Goal: Task Accomplishment & Management: Use online tool/utility

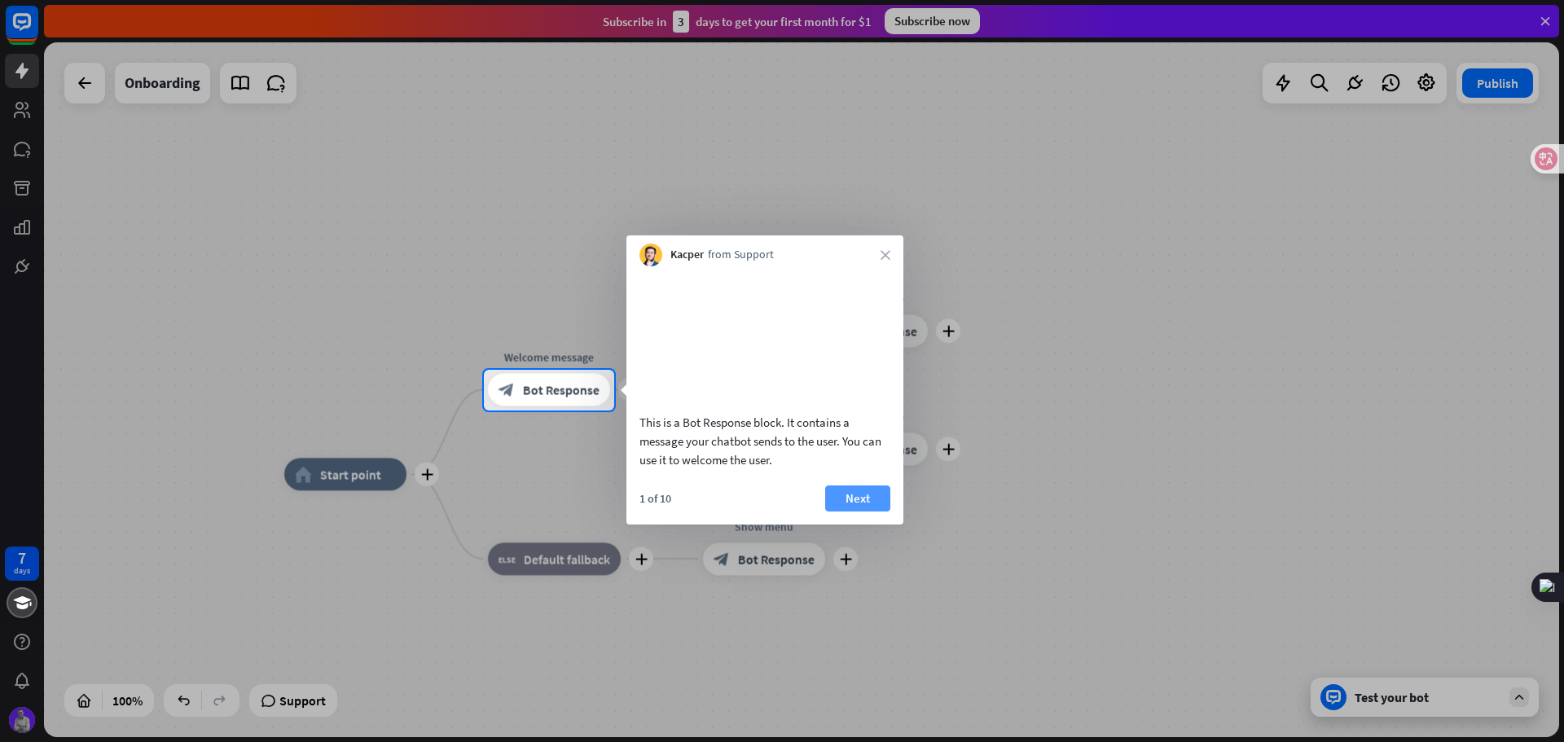
click at [865, 512] on button "Next" at bounding box center [857, 498] width 65 height 26
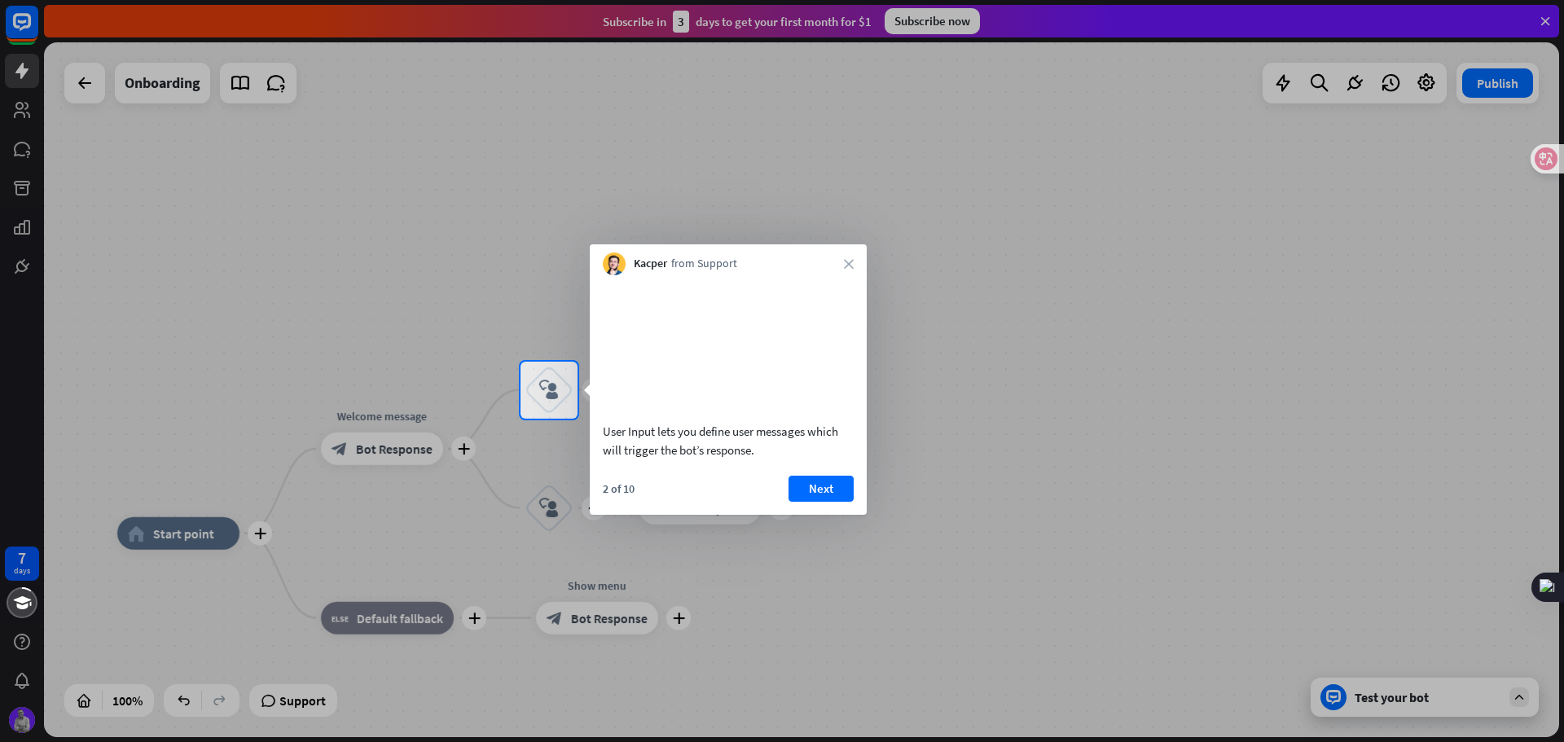
click at [815, 502] on button "Next" at bounding box center [821, 489] width 65 height 26
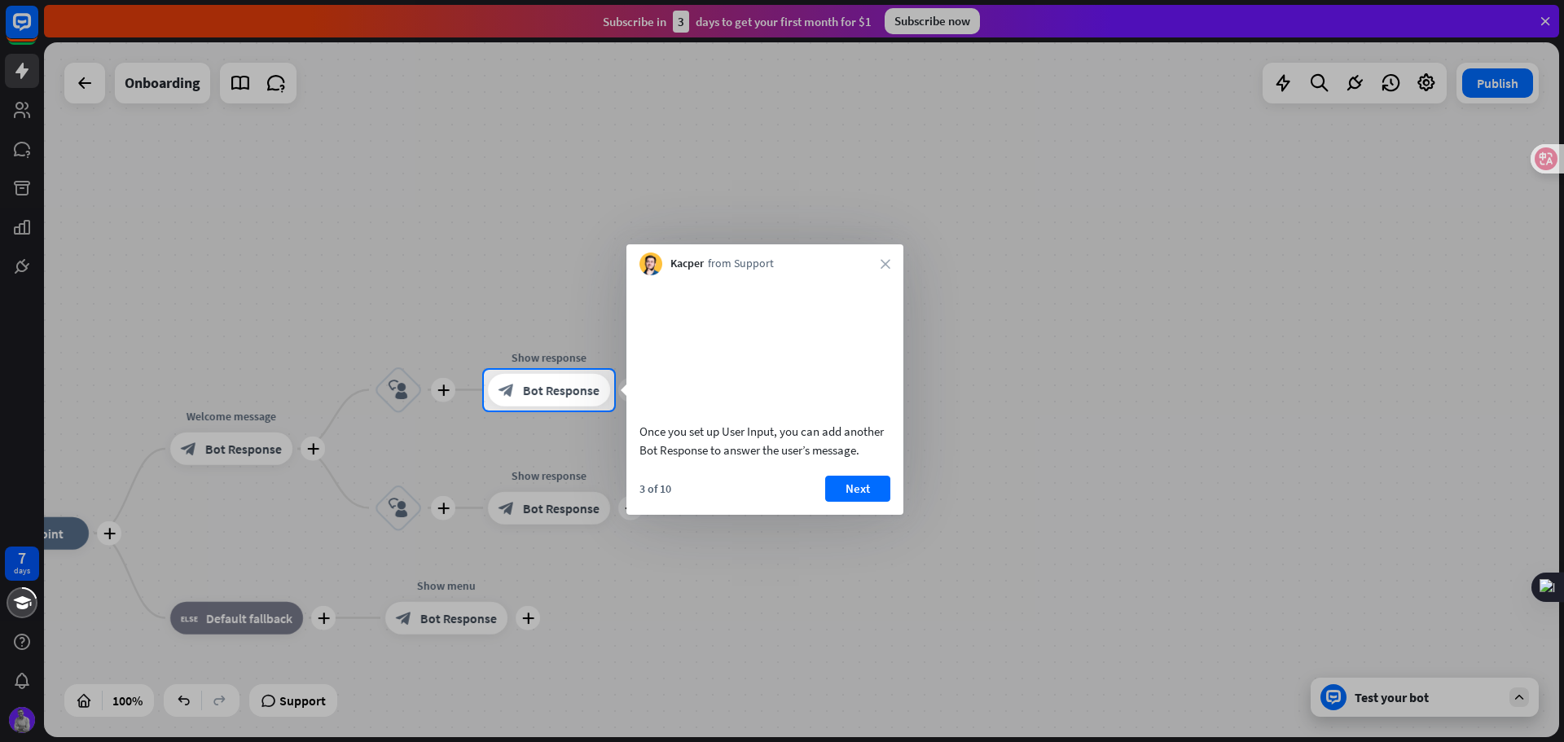
click at [867, 502] on button "Next" at bounding box center [857, 489] width 65 height 26
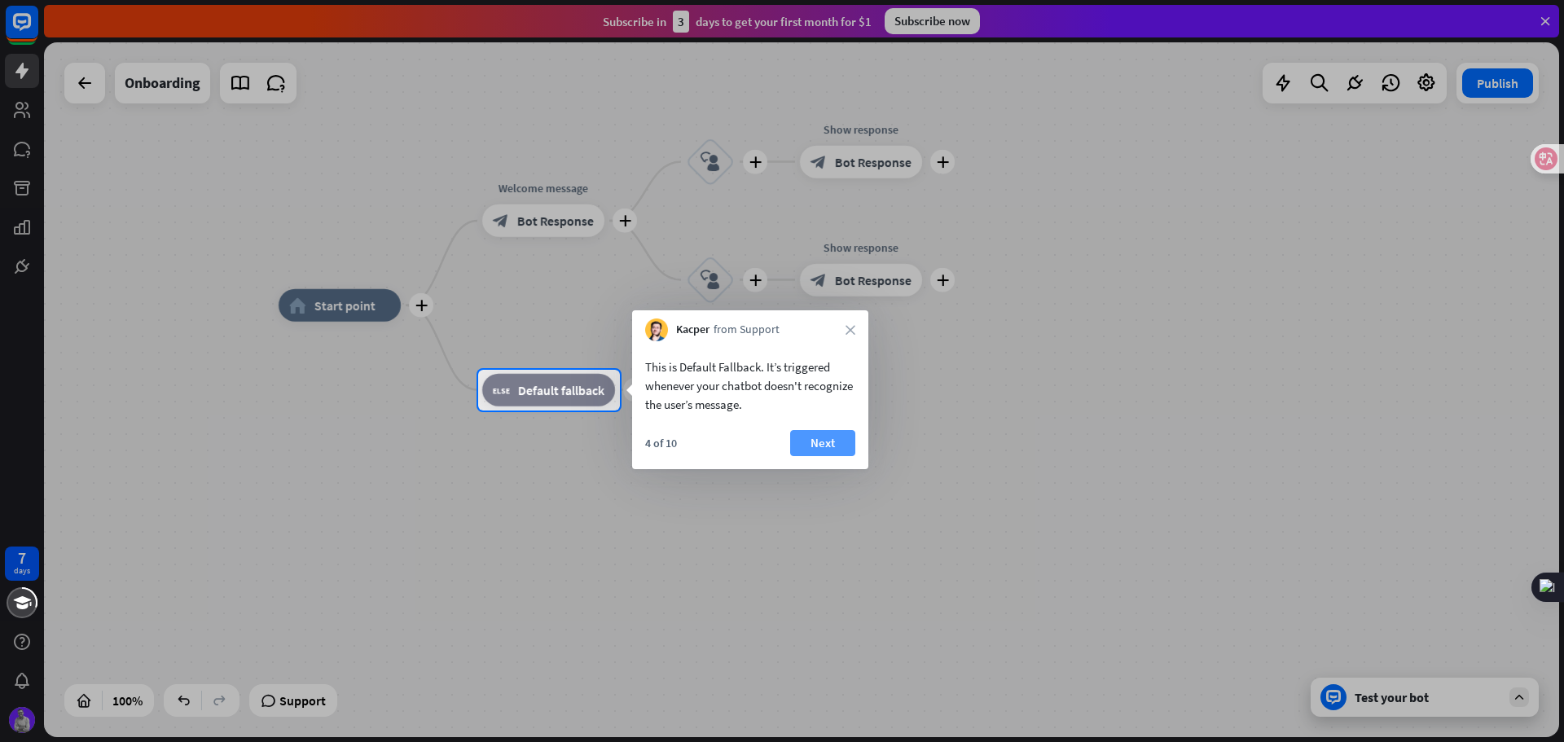
click at [804, 449] on button "Next" at bounding box center [822, 443] width 65 height 26
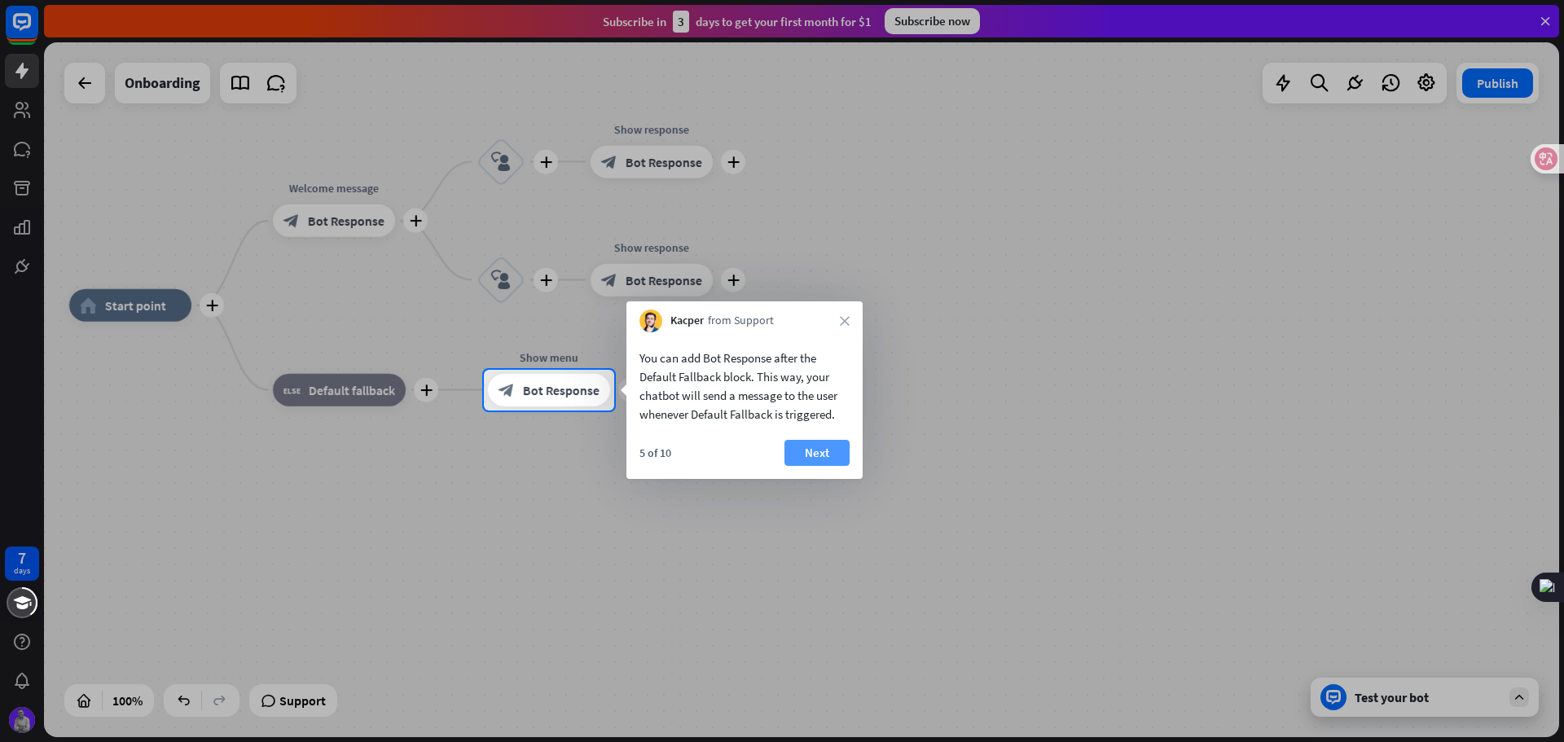
click at [814, 452] on button "Next" at bounding box center [816, 453] width 65 height 26
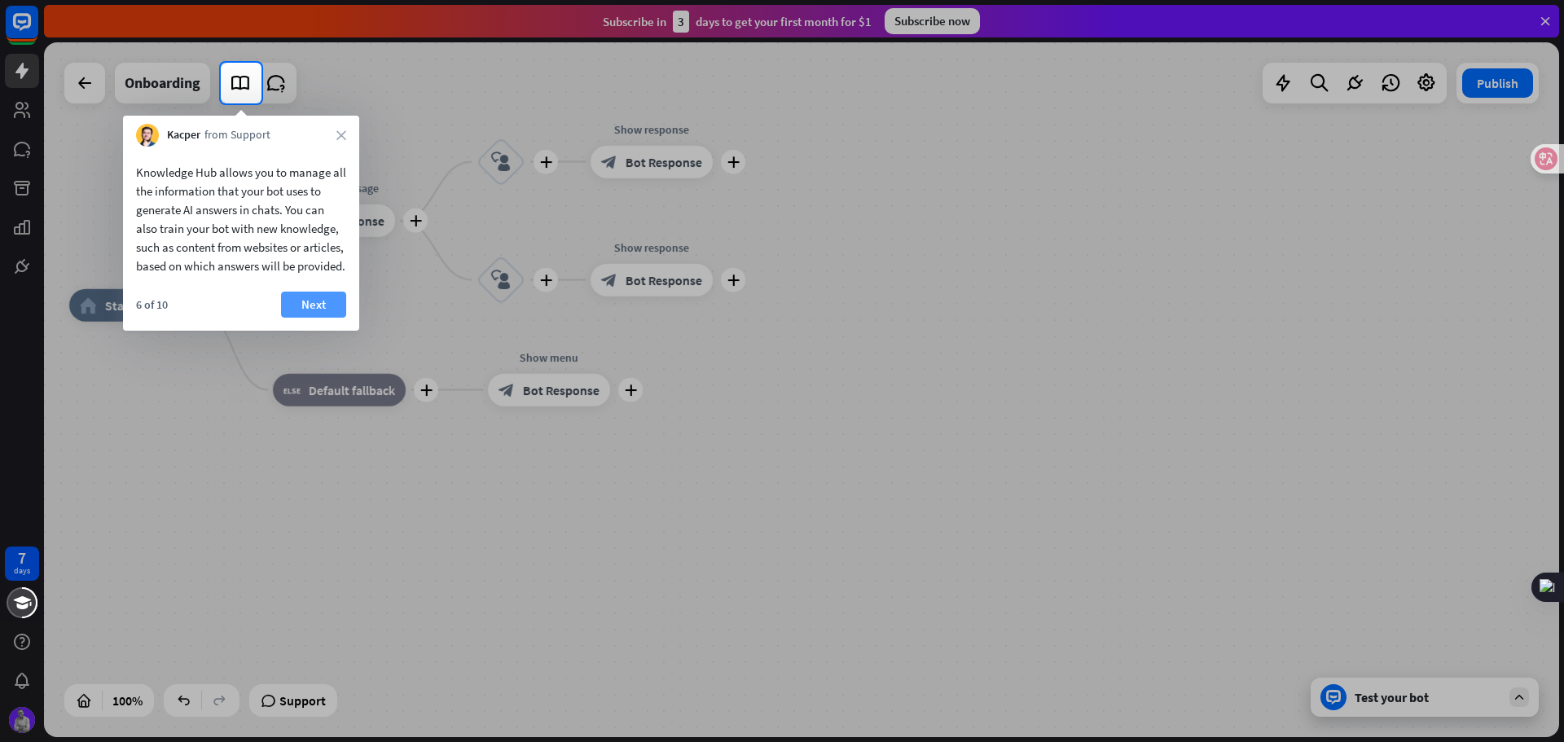
click at [311, 316] on button "Next" at bounding box center [313, 305] width 65 height 26
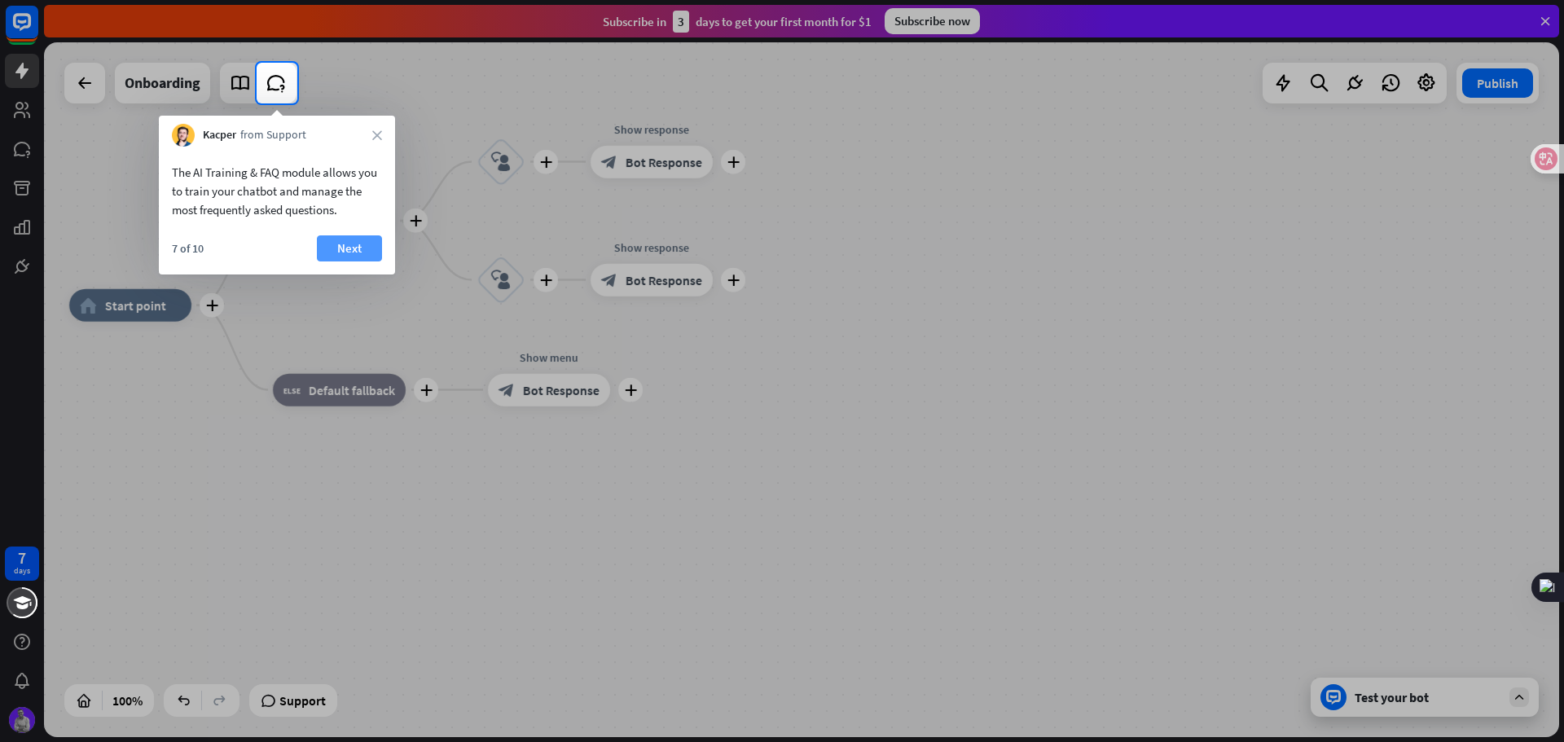
click at [344, 247] on button "Next" at bounding box center [349, 248] width 65 height 26
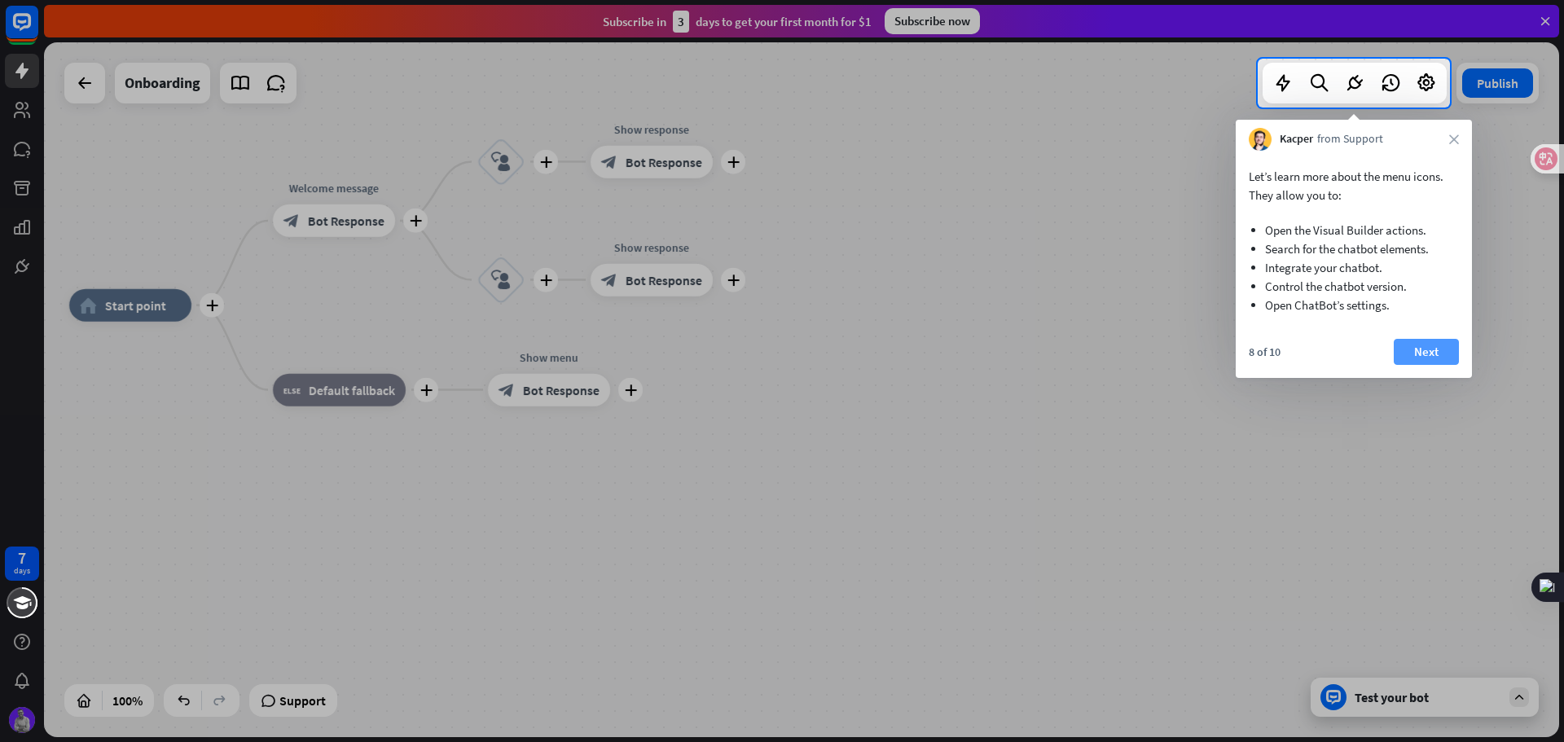
click at [1441, 346] on button "Next" at bounding box center [1426, 352] width 65 height 26
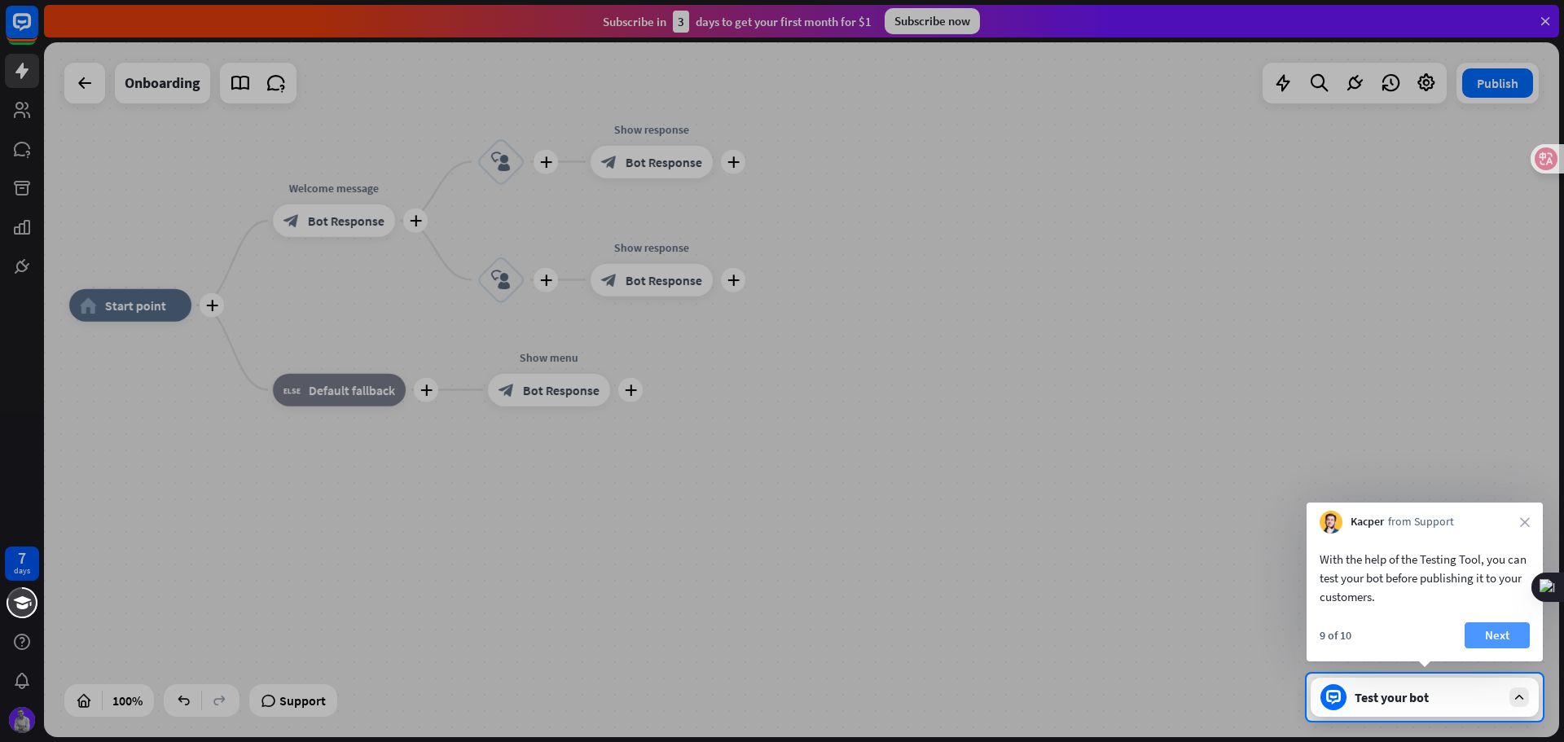
click at [1504, 621] on div "With the help of the Testing Tool, you can test your bot before publishing it t…" at bounding box center [1425, 598] width 236 height 128
click at [1483, 639] on button "Next" at bounding box center [1497, 635] width 65 height 26
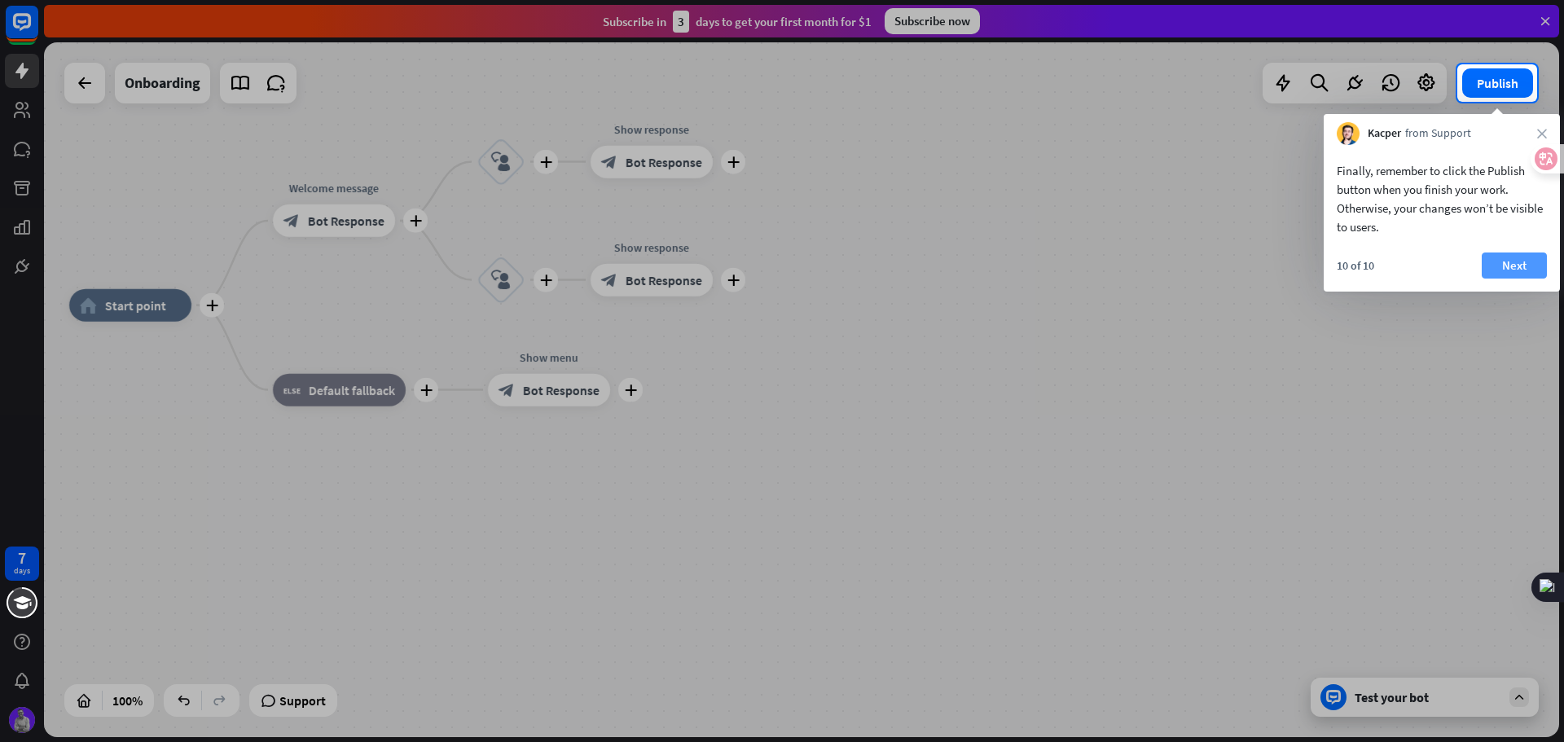
click at [1498, 258] on button "Next" at bounding box center [1514, 266] width 65 height 26
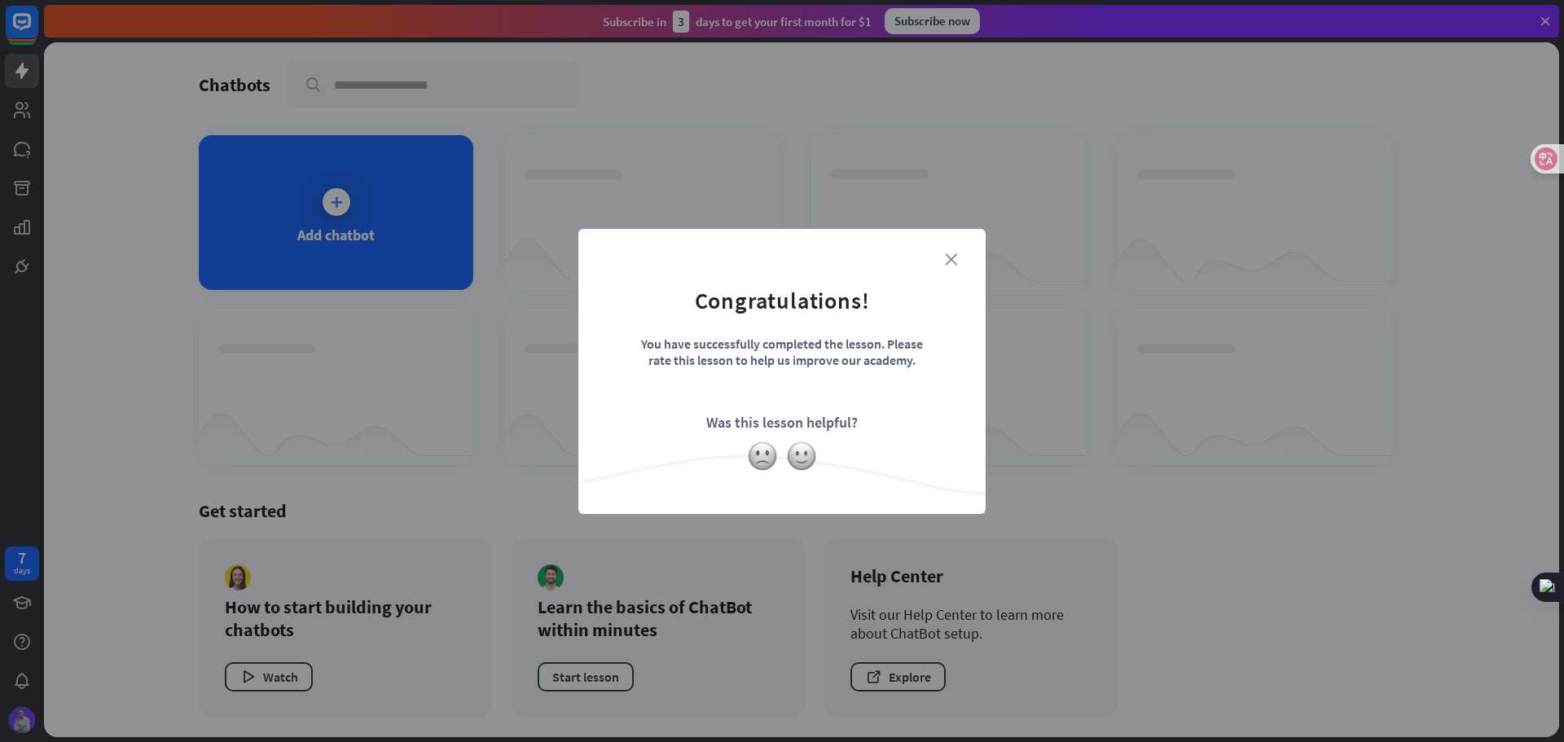
click at [956, 261] on icon "close" at bounding box center [951, 259] width 12 height 12
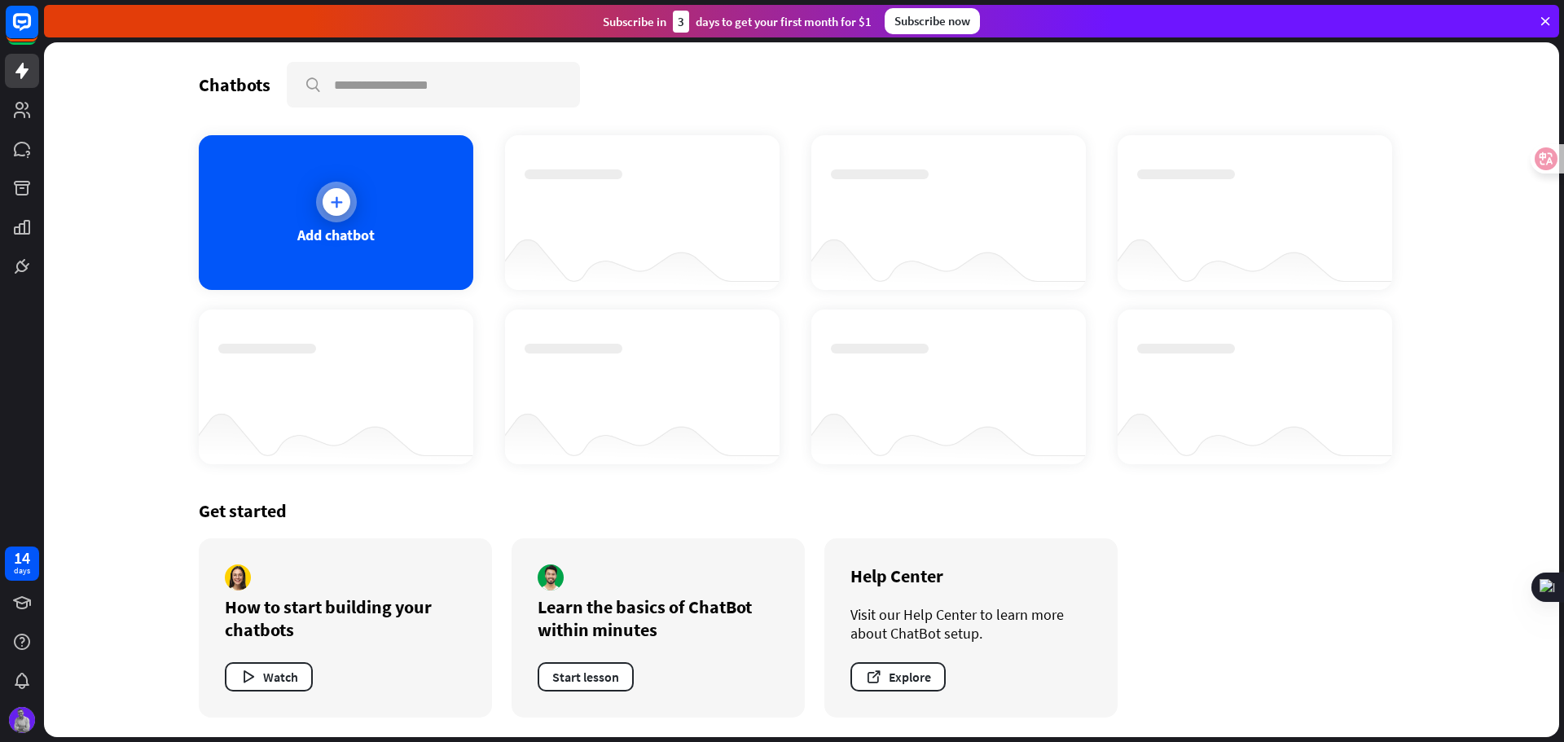
click at [345, 231] on div "Add chatbot" at bounding box center [335, 235] width 77 height 19
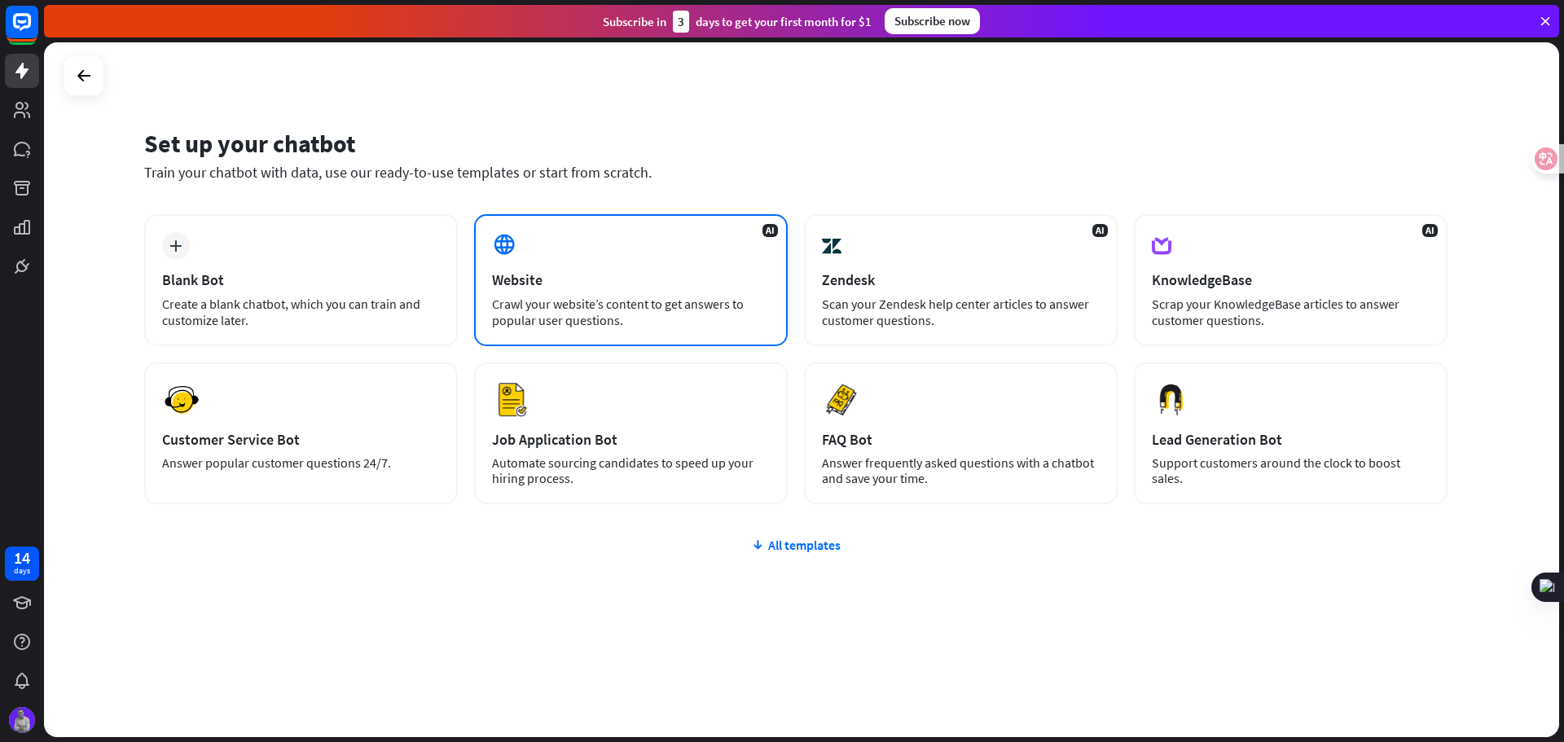
click at [578, 309] on div "Crawl your website’s content to get answers to popular user questions." at bounding box center [631, 312] width 278 height 33
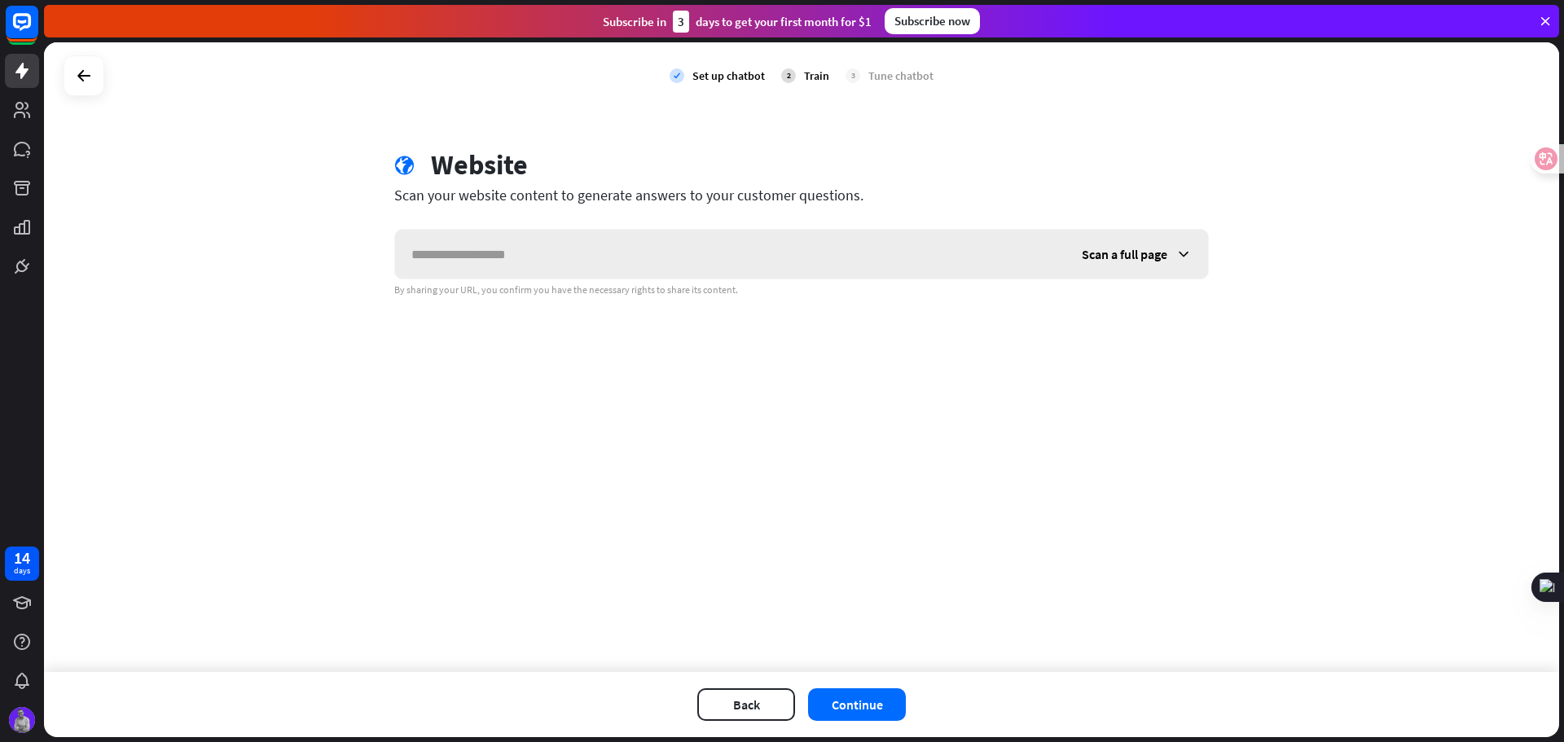
click at [646, 260] on input "text" at bounding box center [730, 254] width 670 height 49
click at [1214, 255] on div "globe Website Scan your website content to generate answers to your customer qu…" at bounding box center [802, 222] width 854 height 148
click at [1163, 253] on span "Scan a full page" at bounding box center [1125, 254] width 86 height 16
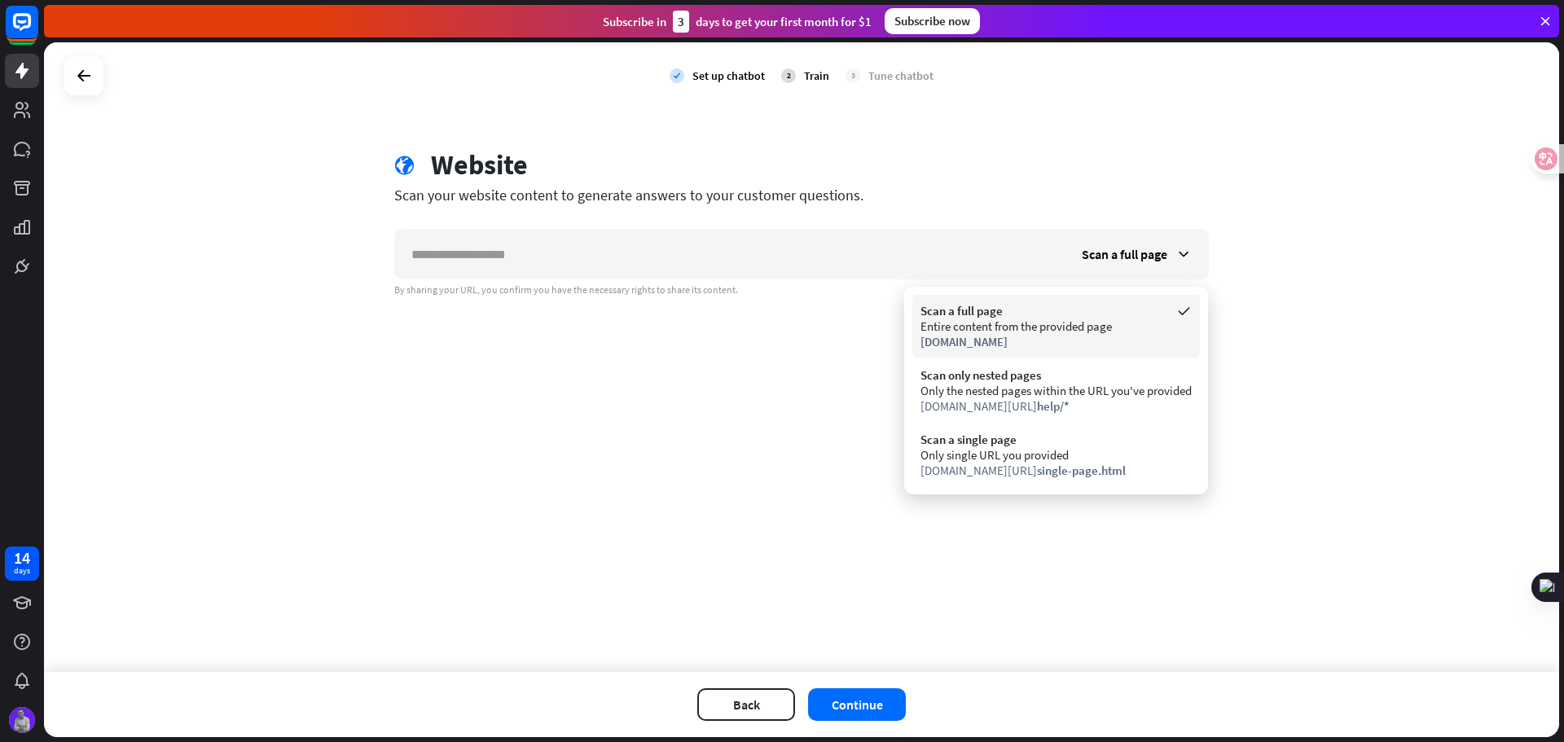
click at [995, 335] on span "[DOMAIN_NAME]" at bounding box center [963, 341] width 87 height 15
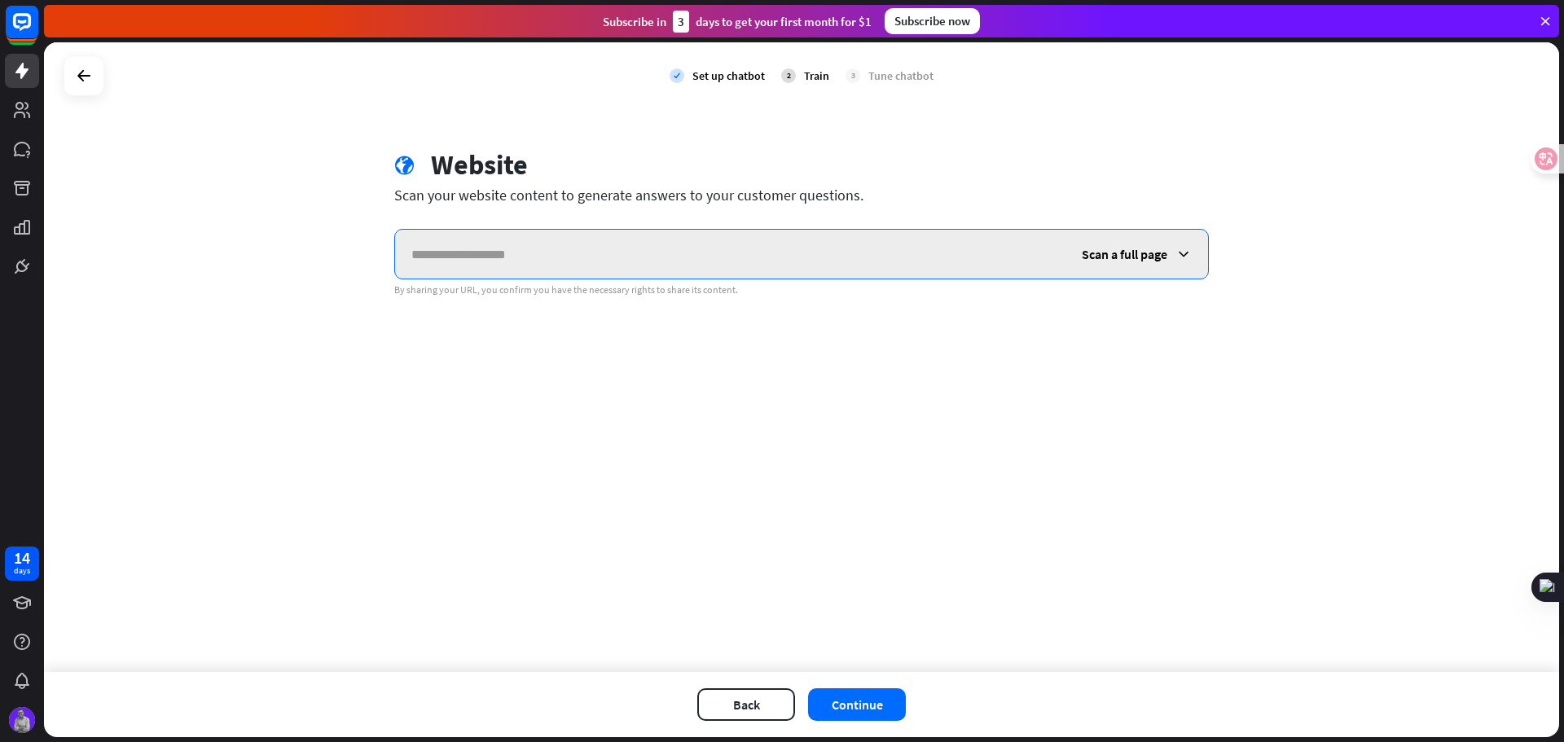
click at [576, 235] on input "text" at bounding box center [730, 254] width 670 height 49
paste input "**********"
type input "**********"
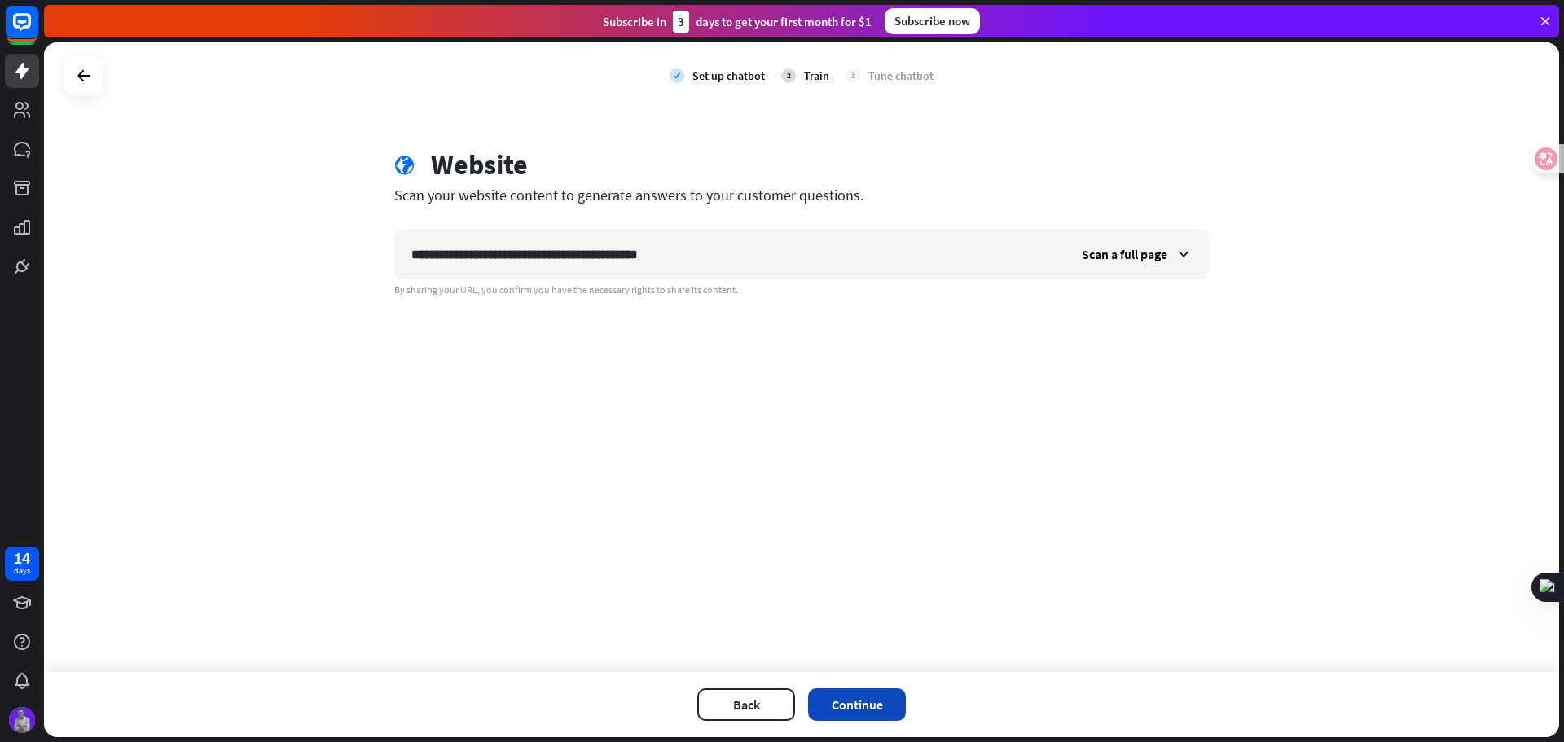
click at [871, 698] on button "Continue" at bounding box center [857, 704] width 98 height 33
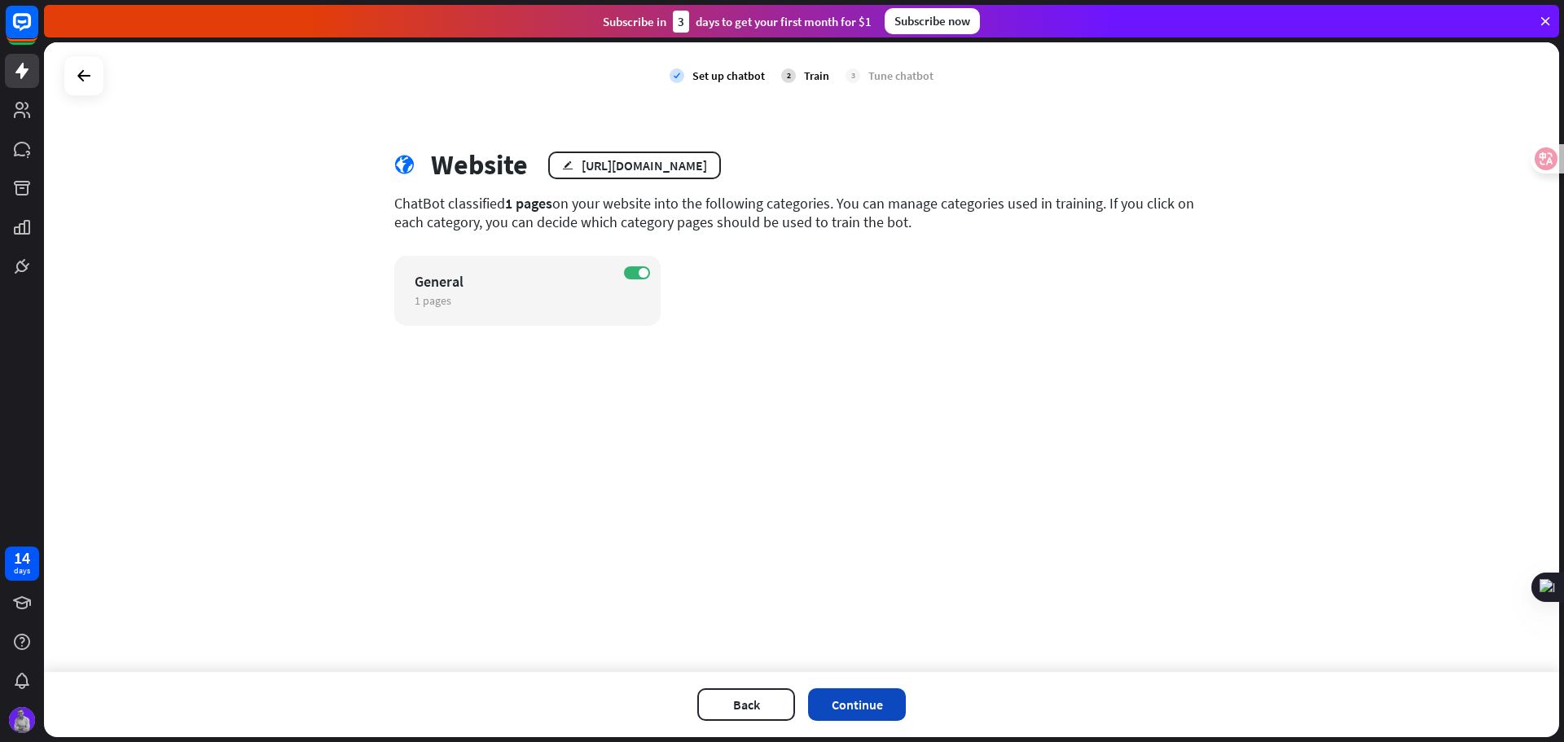
click at [863, 714] on button "Continue" at bounding box center [857, 704] width 98 height 33
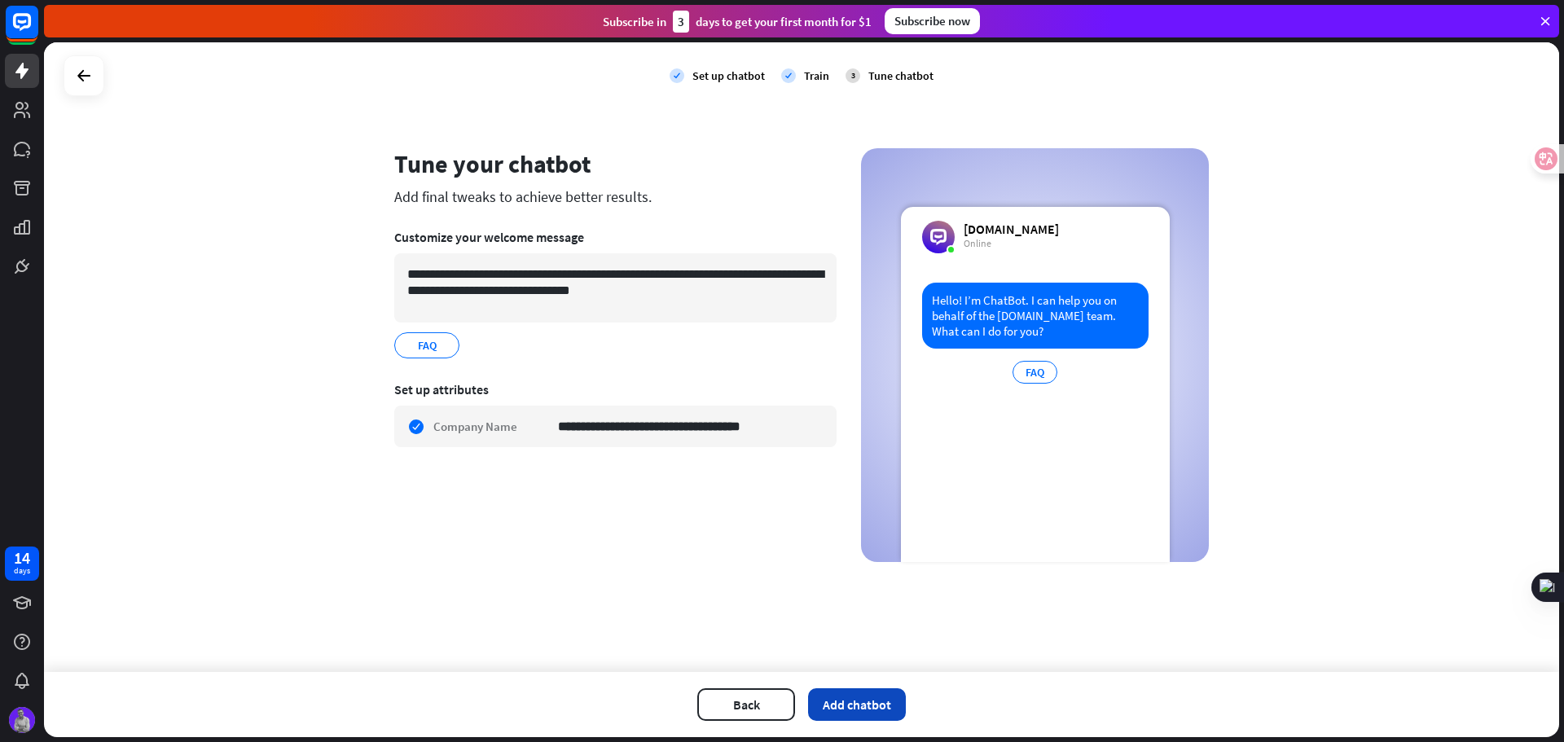
click at [842, 711] on button "Add chatbot" at bounding box center [857, 704] width 98 height 33
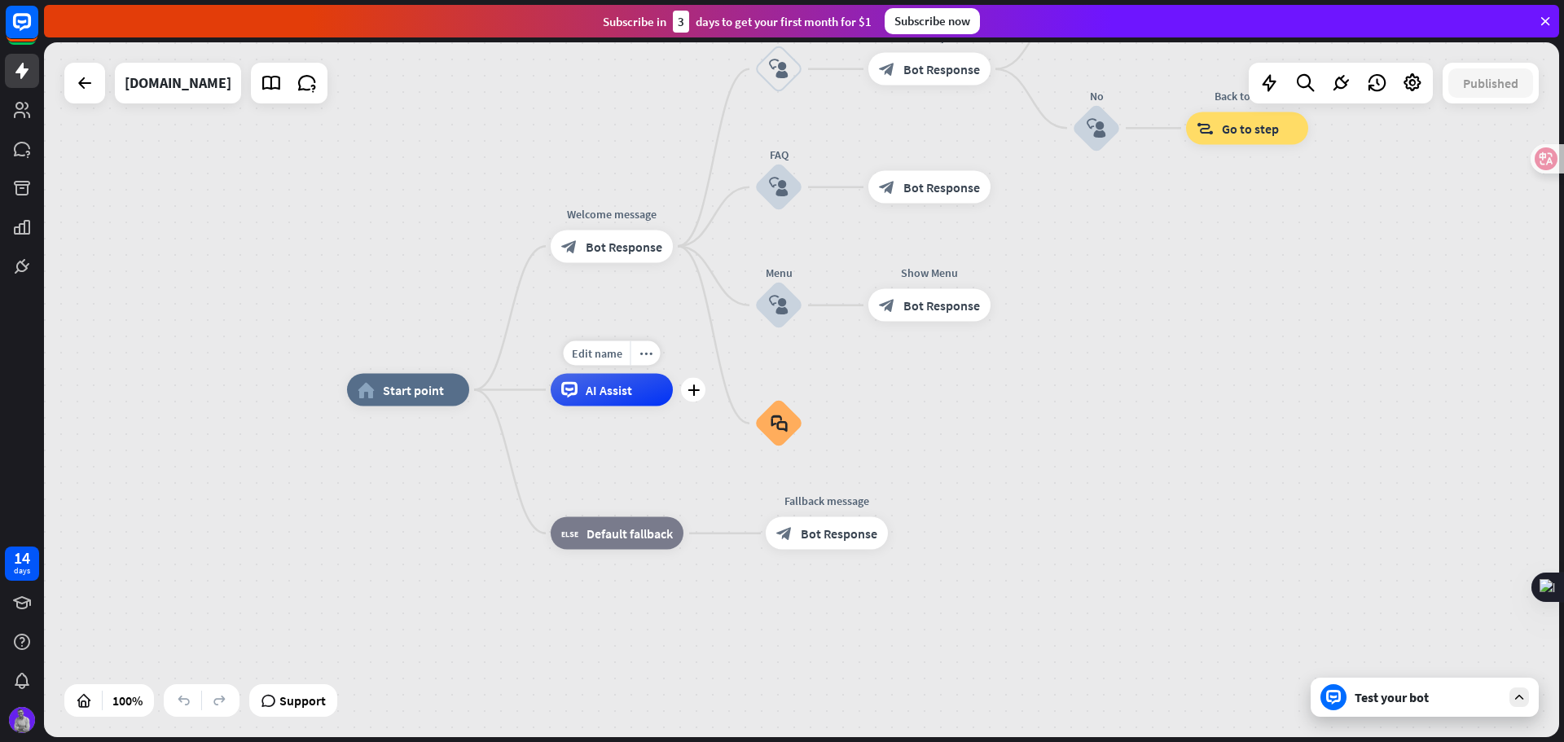
click at [615, 395] on span "AI Assist" at bounding box center [609, 390] width 46 height 16
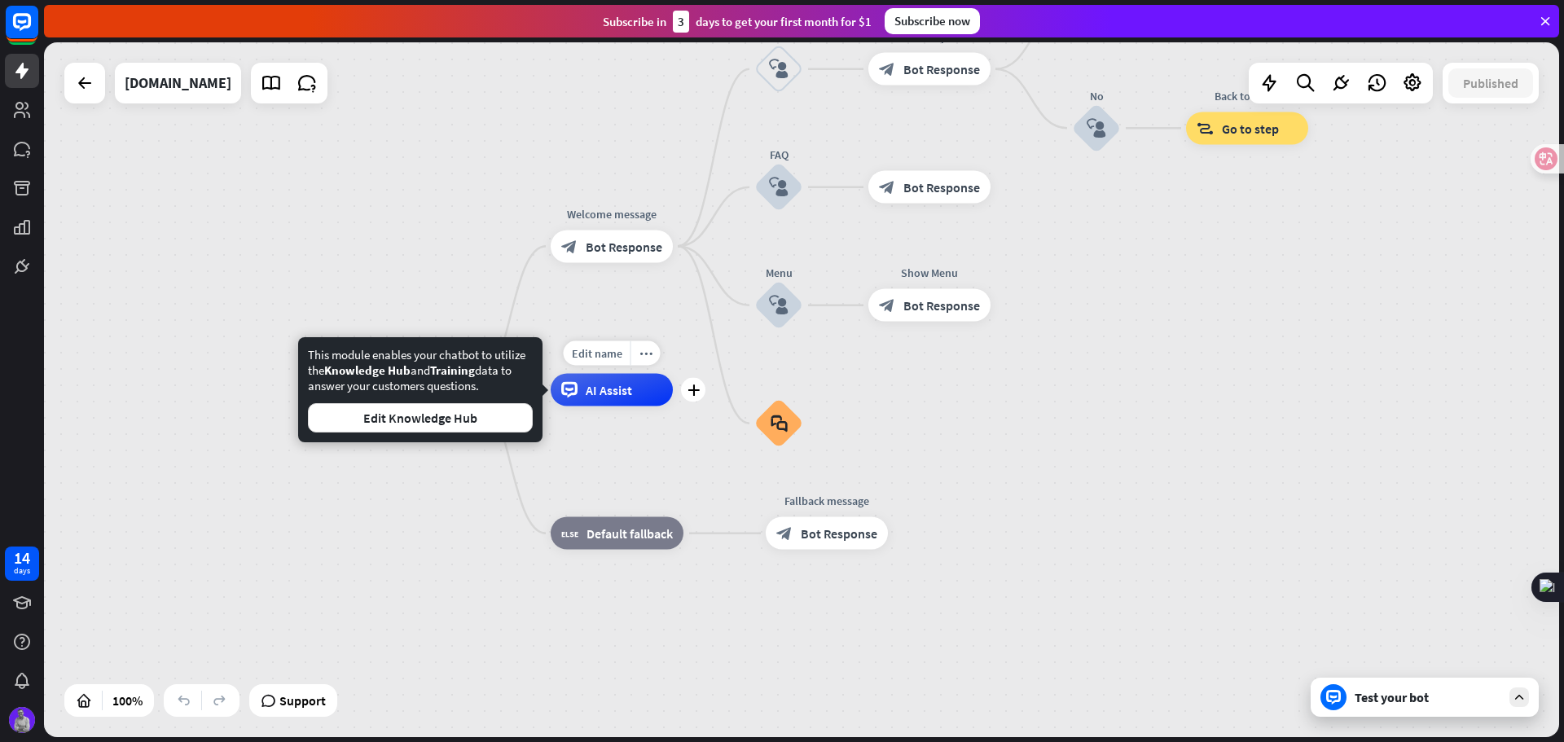
click at [608, 406] on div "Edit name more_horiz plus AI Assist" at bounding box center [612, 390] width 122 height 33
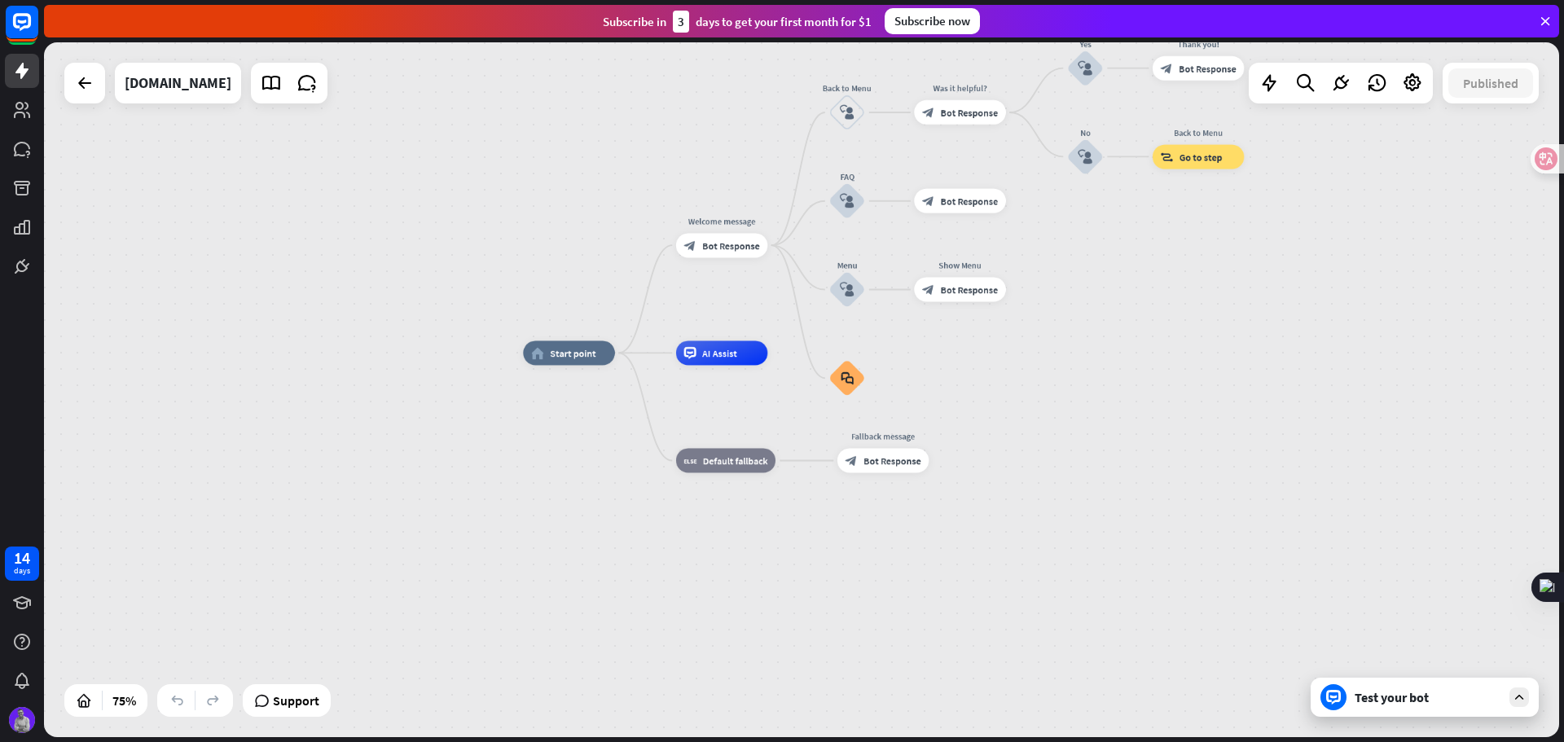
click at [1410, 693] on div "Test your bot" at bounding box center [1428, 697] width 147 height 16
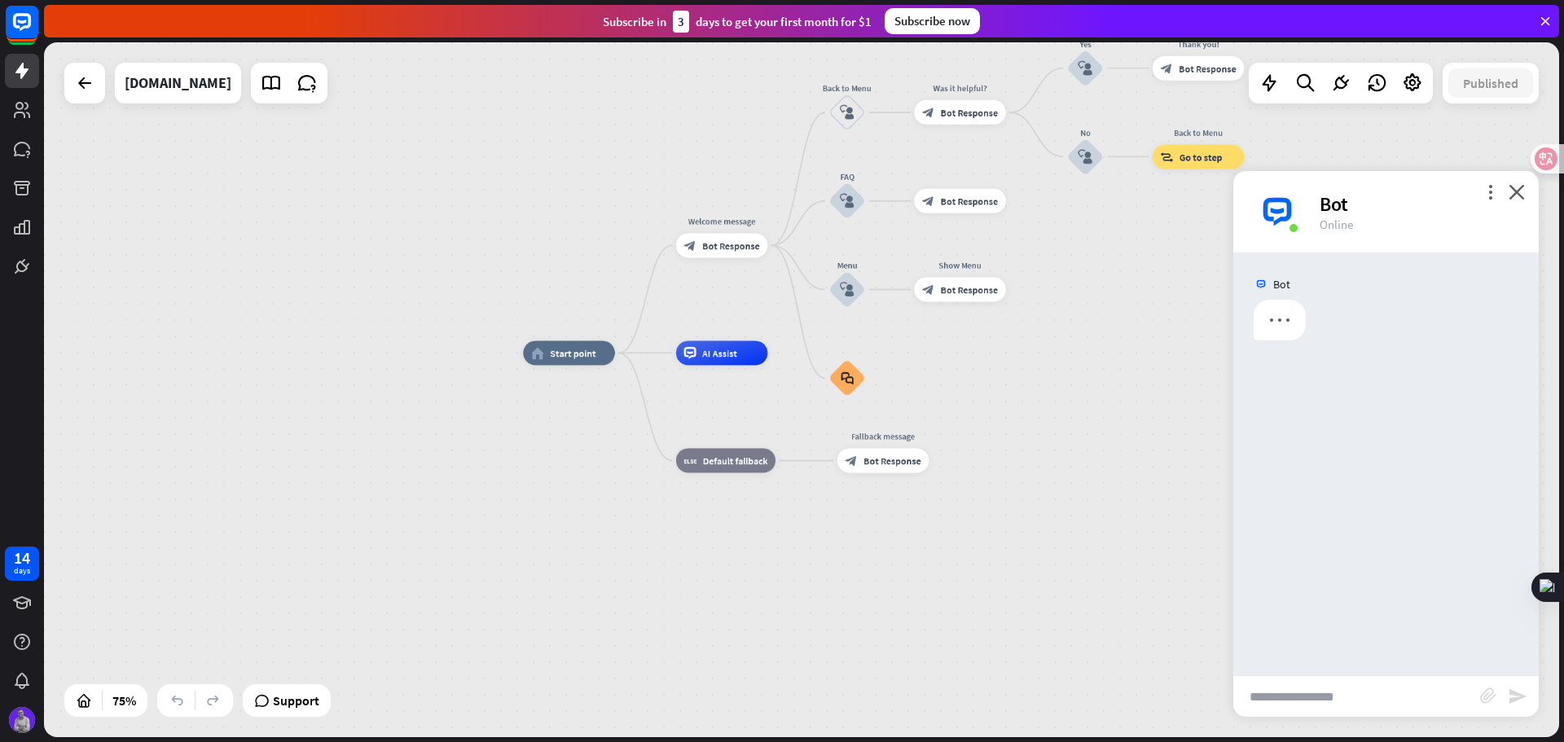
click at [1342, 696] on input "text" at bounding box center [1356, 696] width 247 height 41
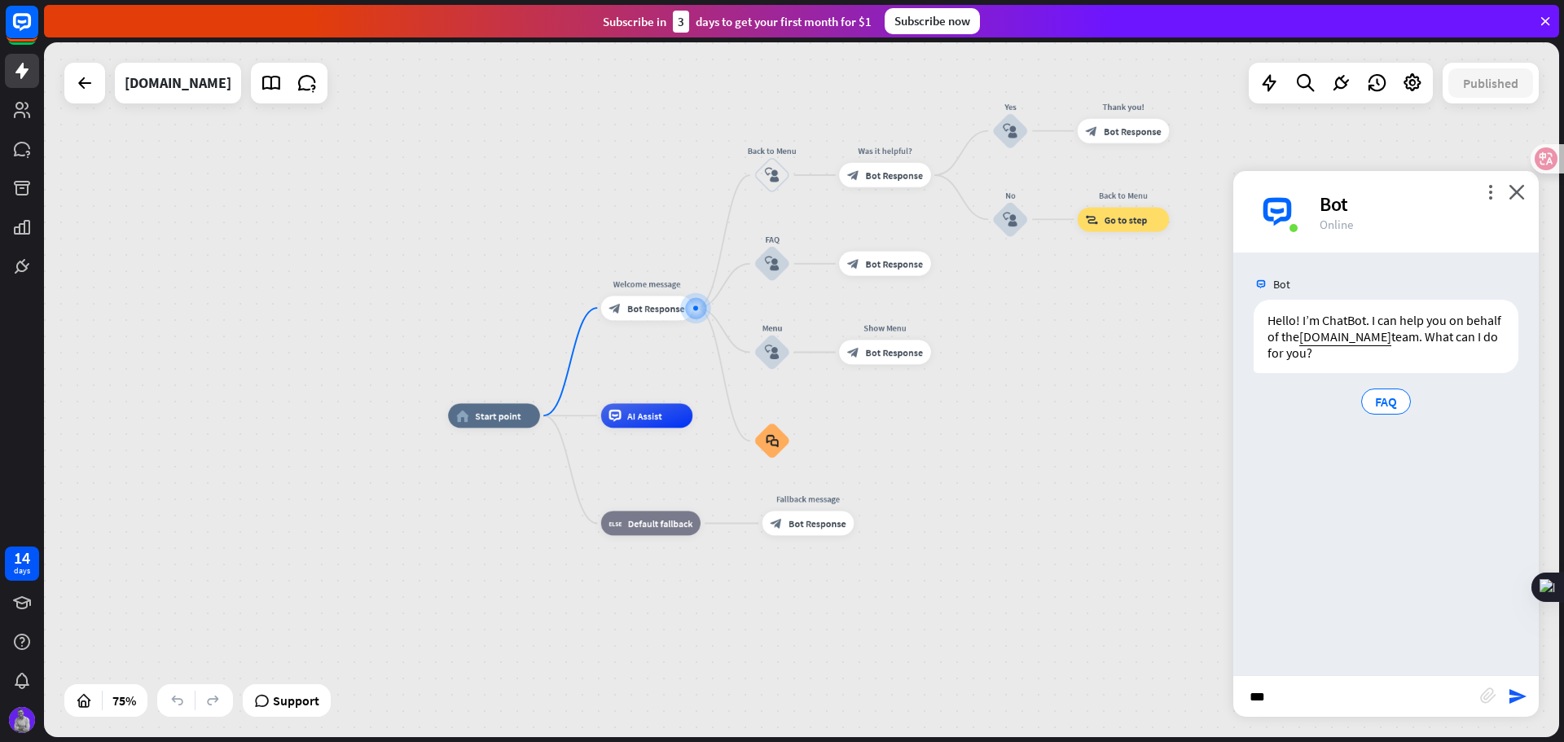
type input "****"
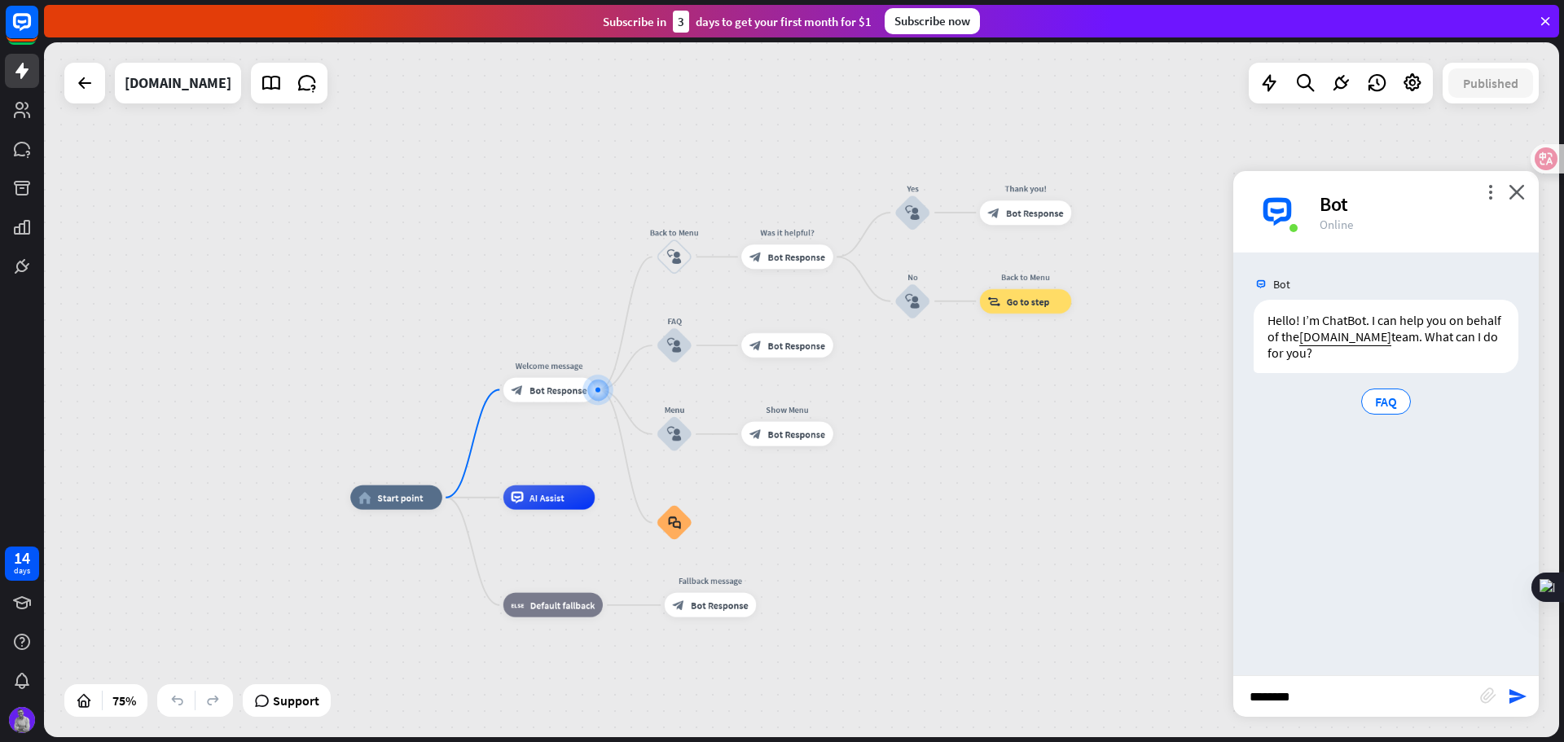
type input "*********"
type input "**********"
type input "*******"
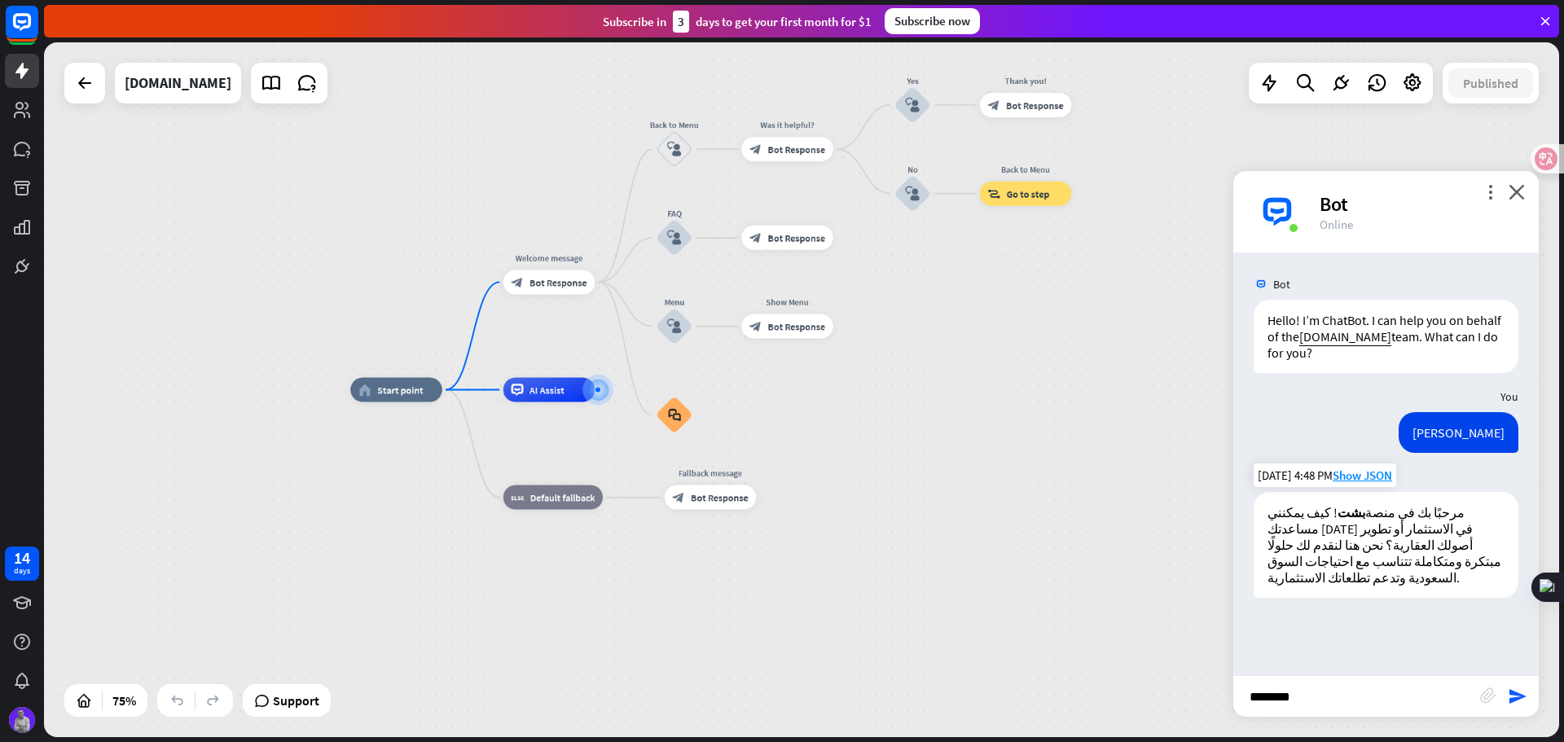
type input "********"
type input "**********"
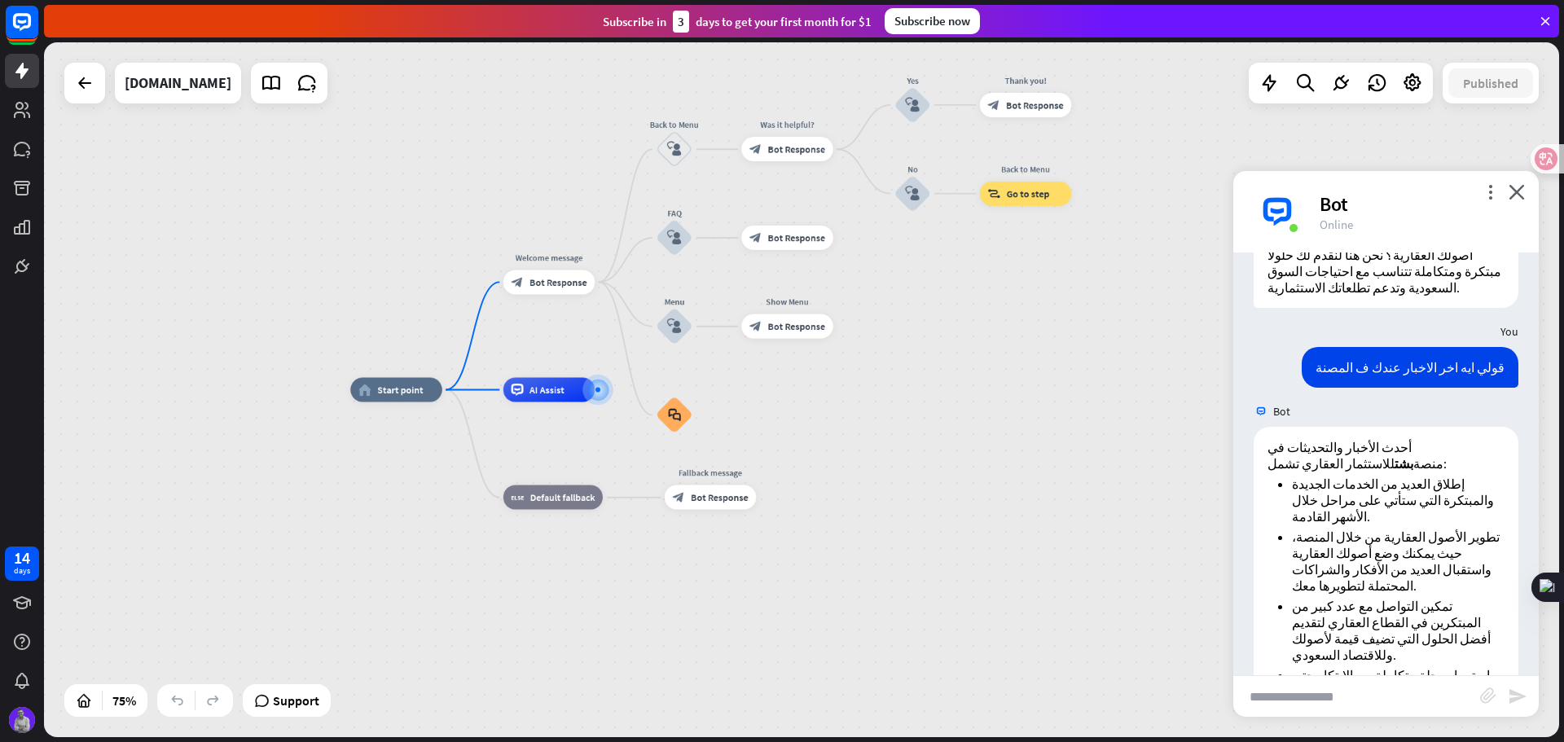
scroll to position [404, 0]
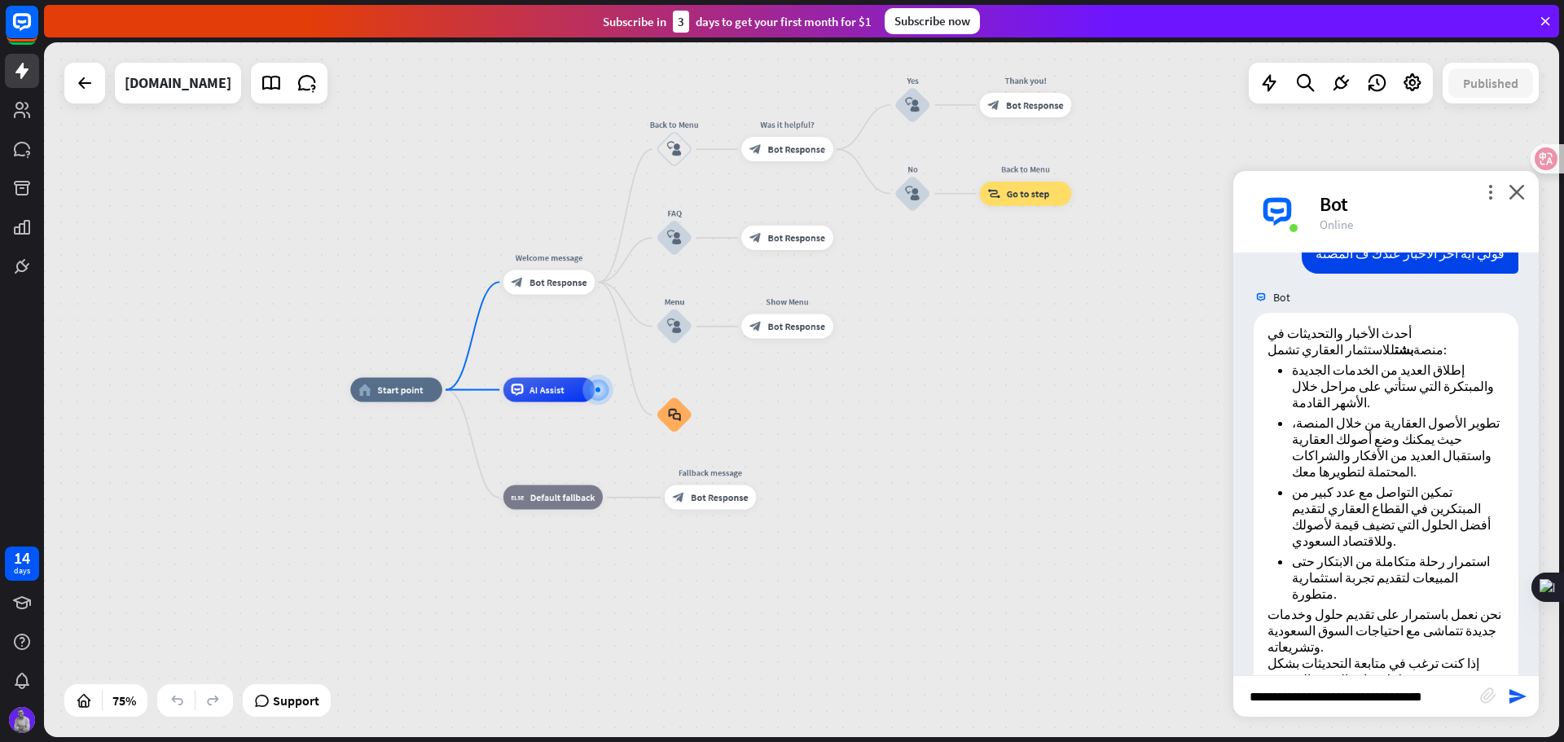
type input "**********"
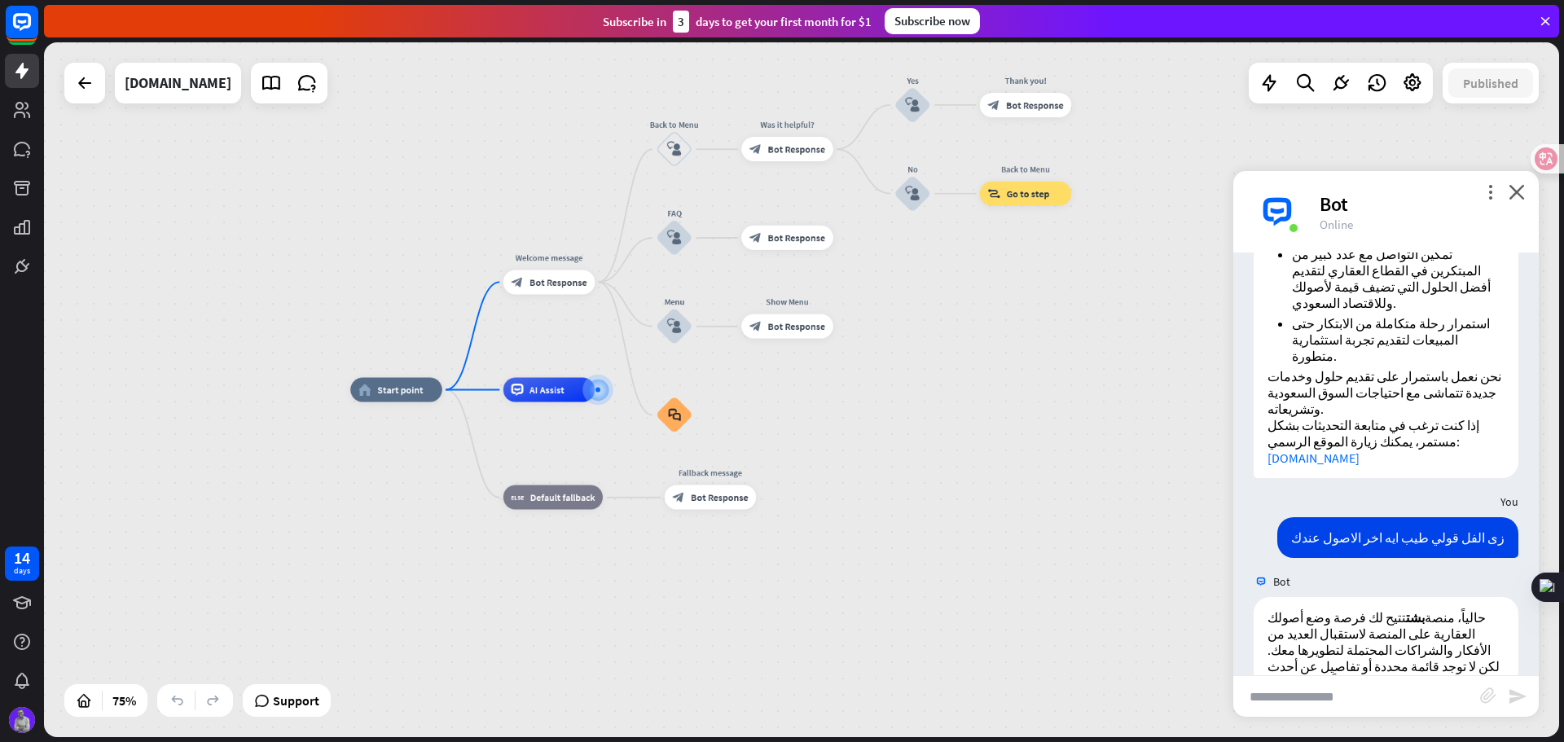
scroll to position [775, 0]
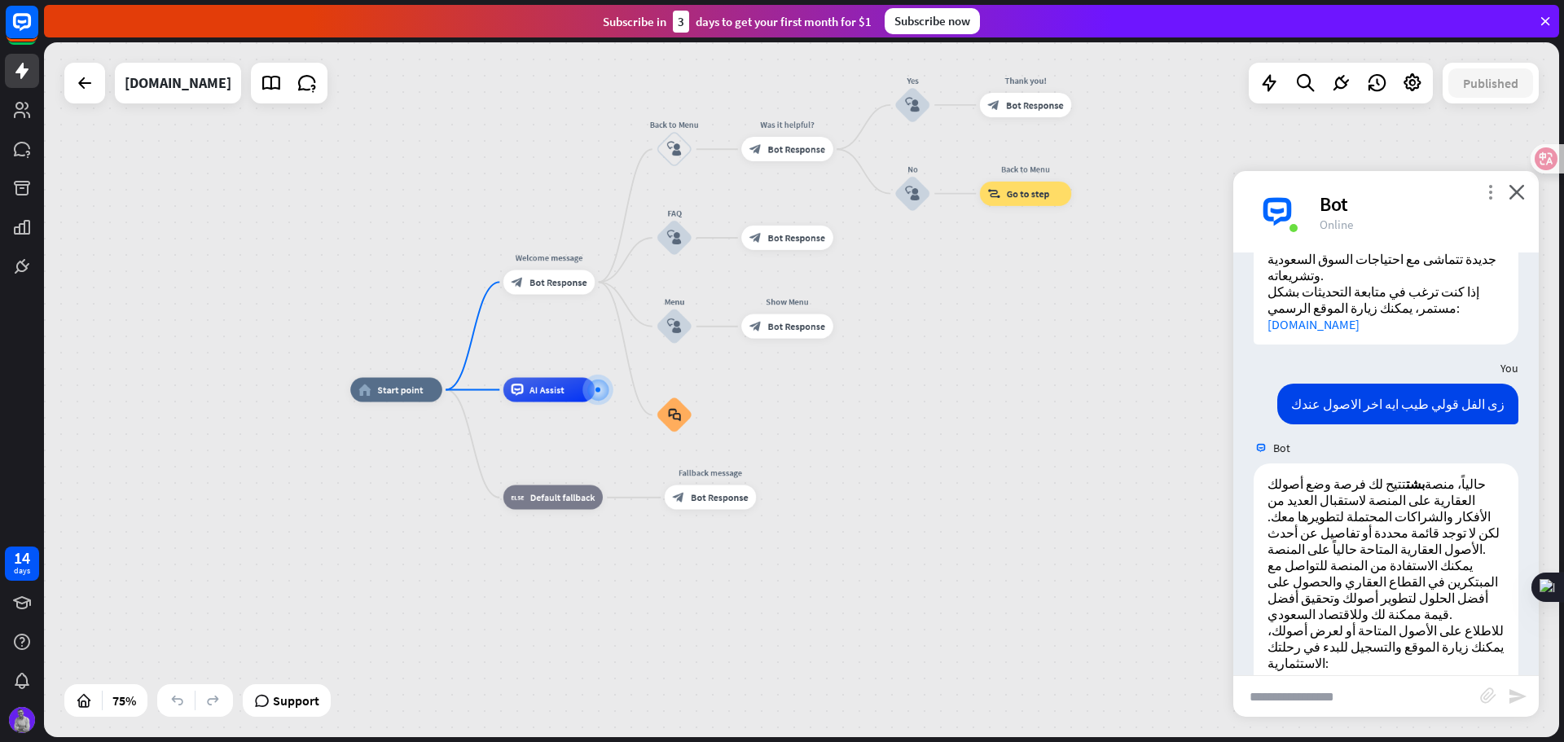
click at [1485, 196] on icon "more_vert" at bounding box center [1490, 191] width 15 height 15
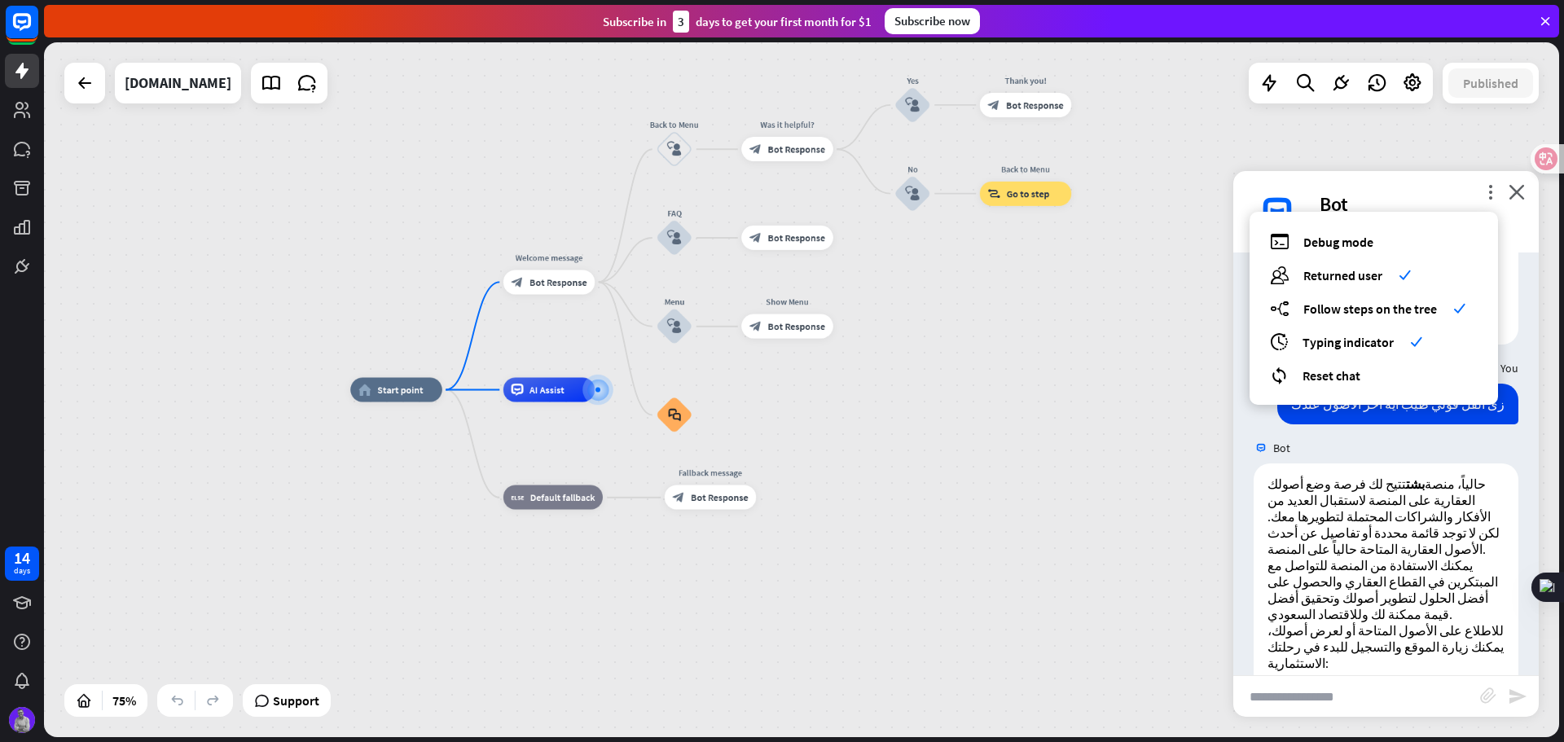
click at [1135, 454] on div "home_2 Start point Welcome message block_bot_response Bot Response Back to Menu…" at bounding box center [918, 650] width 1136 height 521
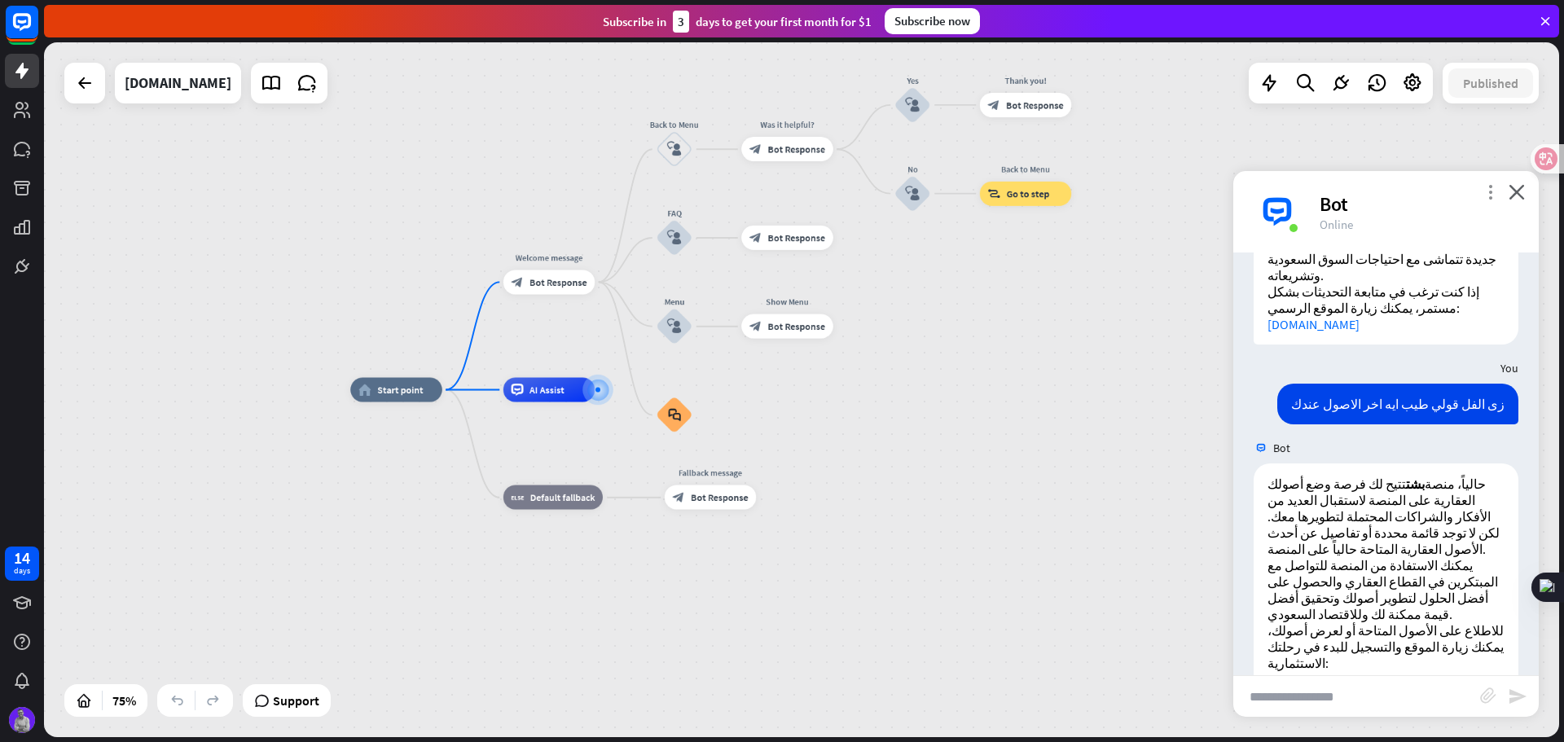
click at [1492, 191] on icon "more_vert" at bounding box center [1490, 191] width 15 height 15
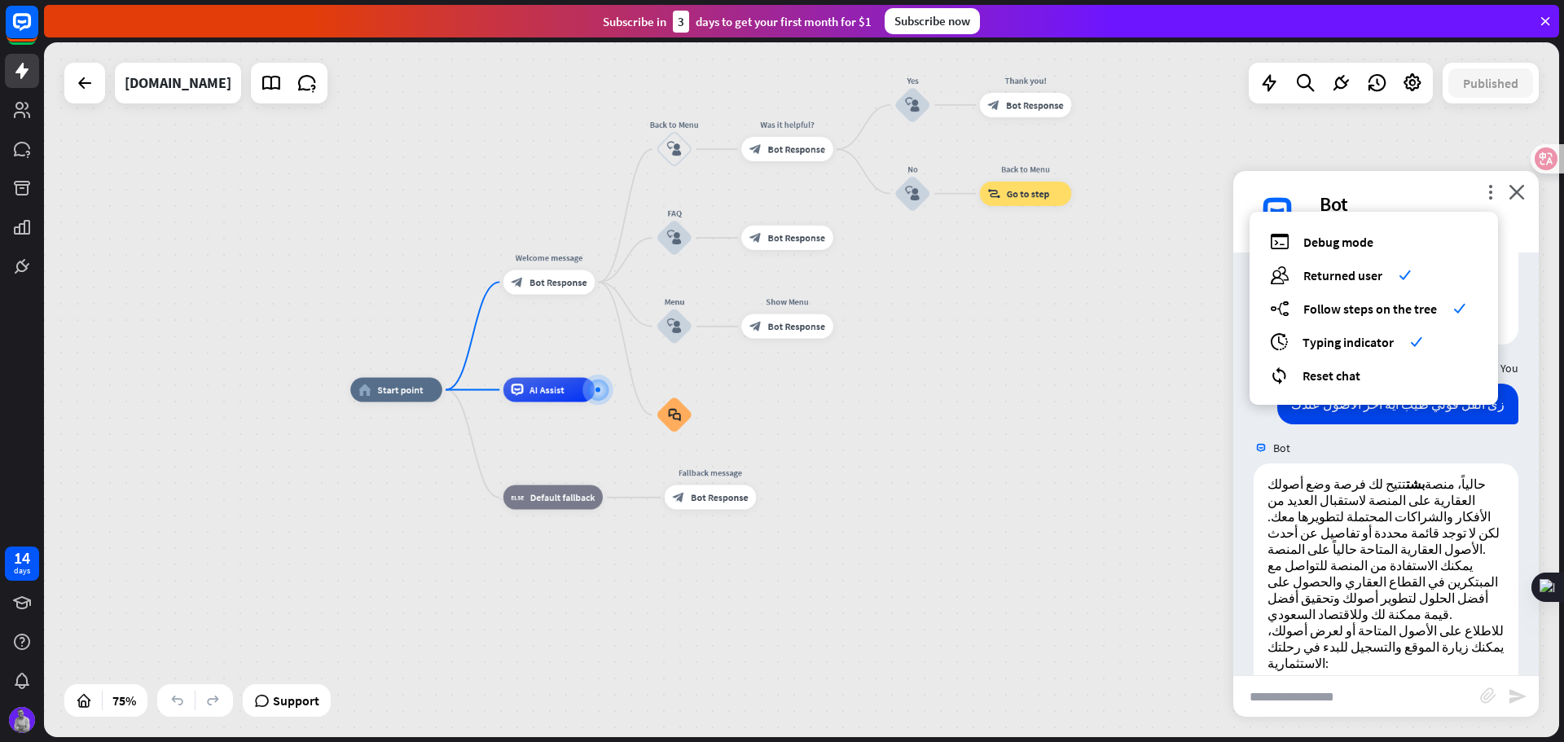
click at [1058, 450] on div "home_2 Start point Welcome message block_bot_response Bot Response Back to Menu…" at bounding box center [918, 650] width 1136 height 521
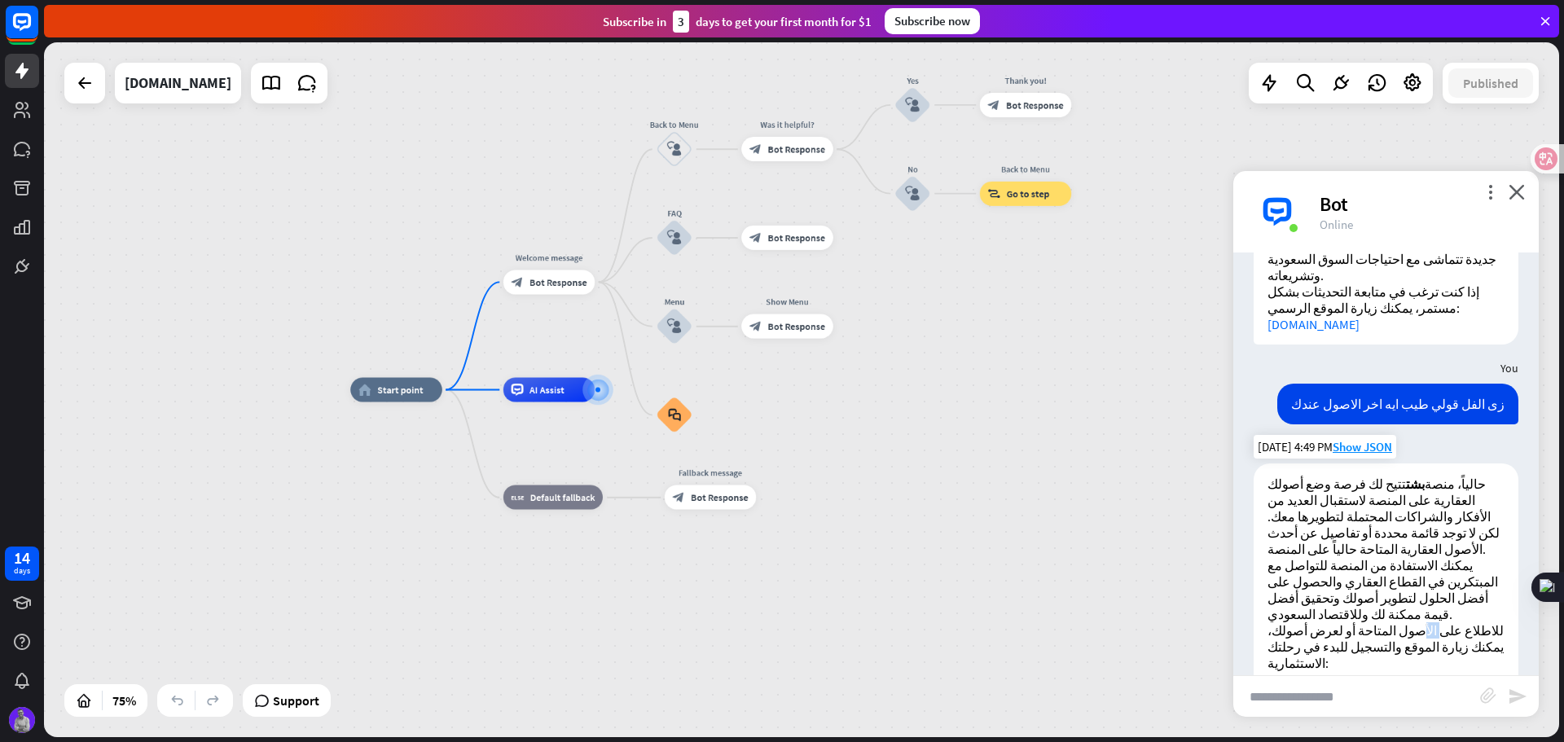
drag, startPoint x: 1415, startPoint y: 571, endPoint x: 1397, endPoint y: 569, distance: 18.0
click at [1397, 622] on p "للاطلاع على الأصول المتاحة أو لعرض أصولك، يمكنك زيارة الموقع والتسجيل للبدء في …" at bounding box center [1386, 654] width 237 height 65
click at [1317, 674] on div "Bot Hello! I’m ChatBot. I can help you on behalf of the [DOMAIN_NAME] team. Wha…" at bounding box center [1385, 464] width 305 height 423
click at [1302, 698] on input "text" at bounding box center [1356, 696] width 247 height 41
type input "**********"
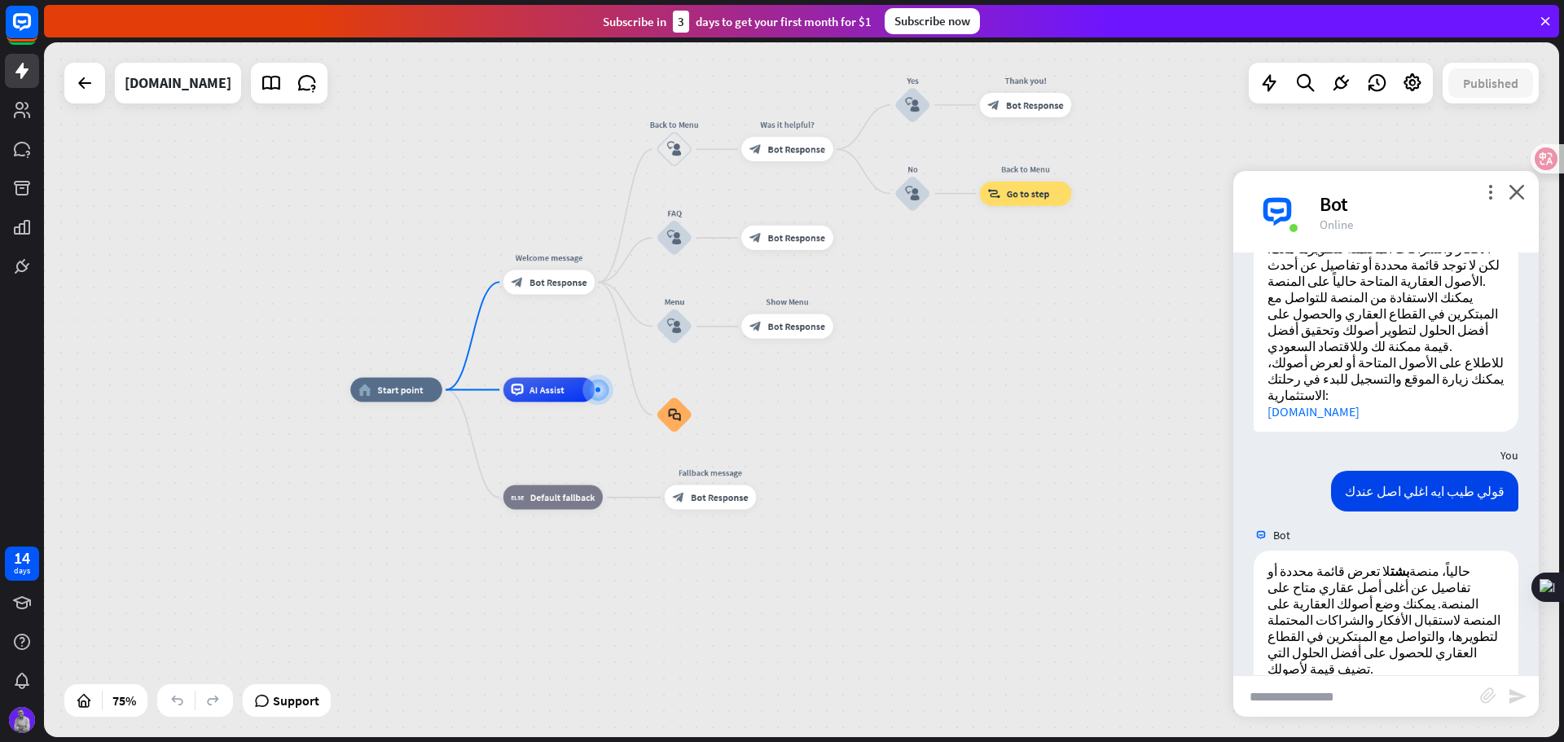
scroll to position [1098, 0]
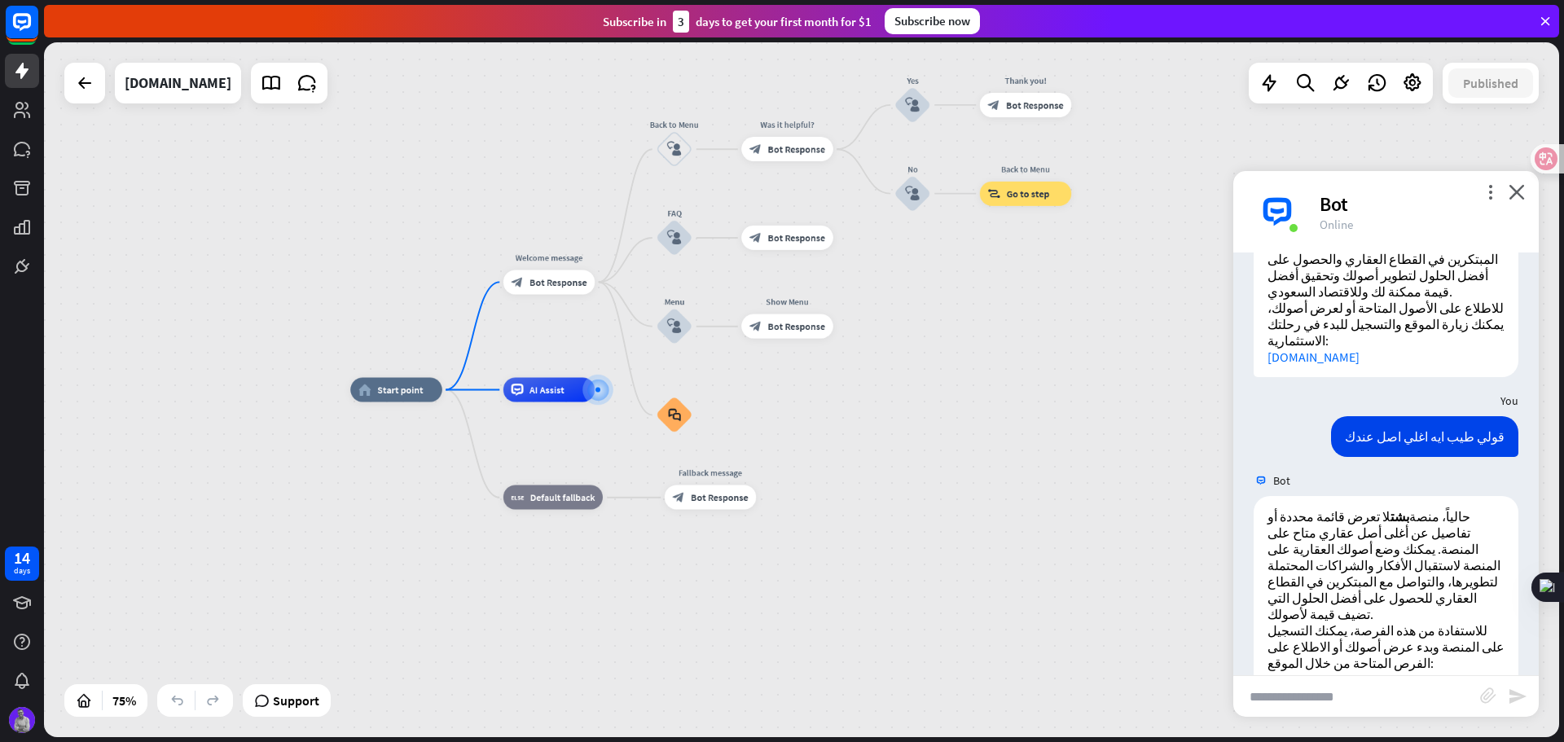
click at [1354, 688] on input "text" at bounding box center [1356, 696] width 247 height 41
type input "********"
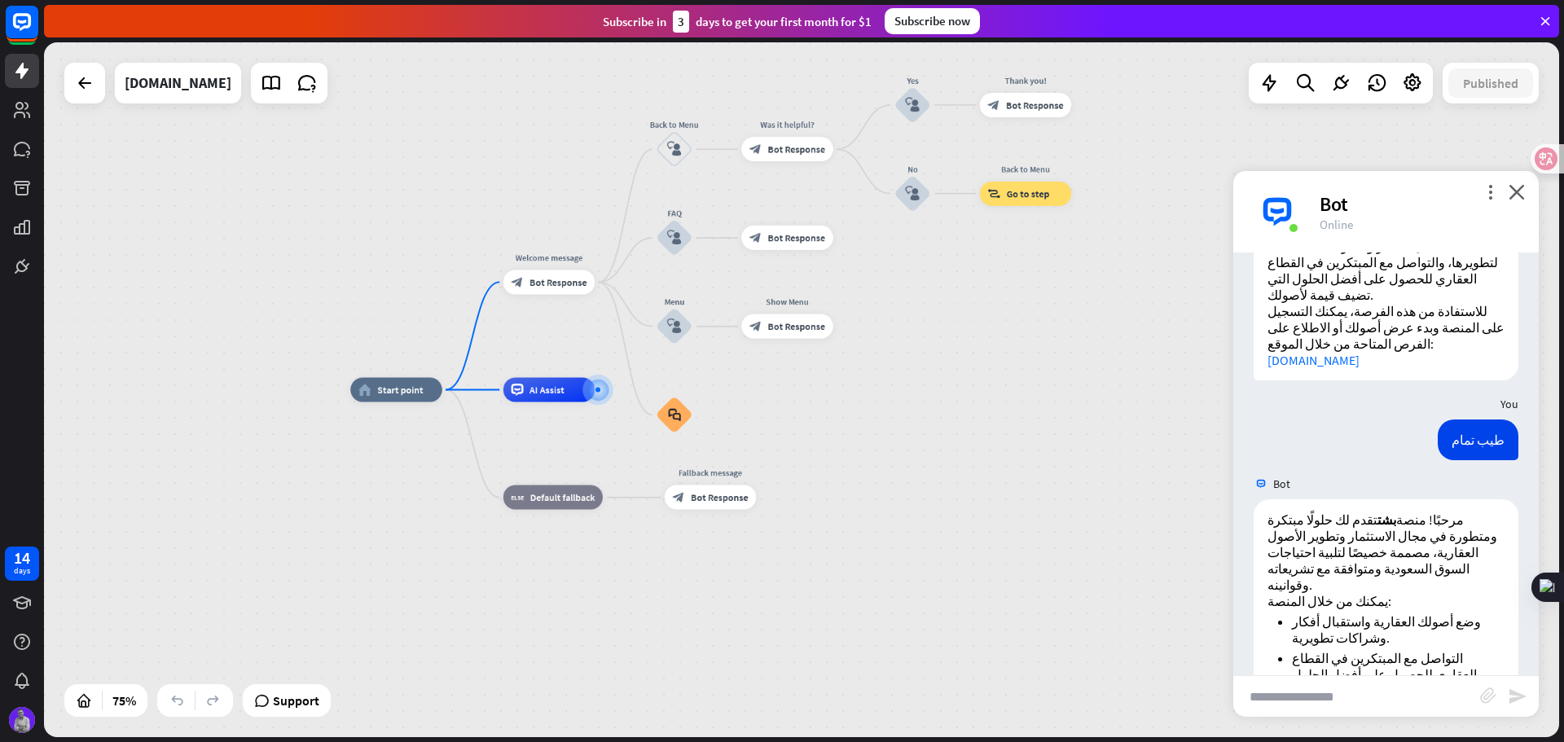
scroll to position [1502, 0]
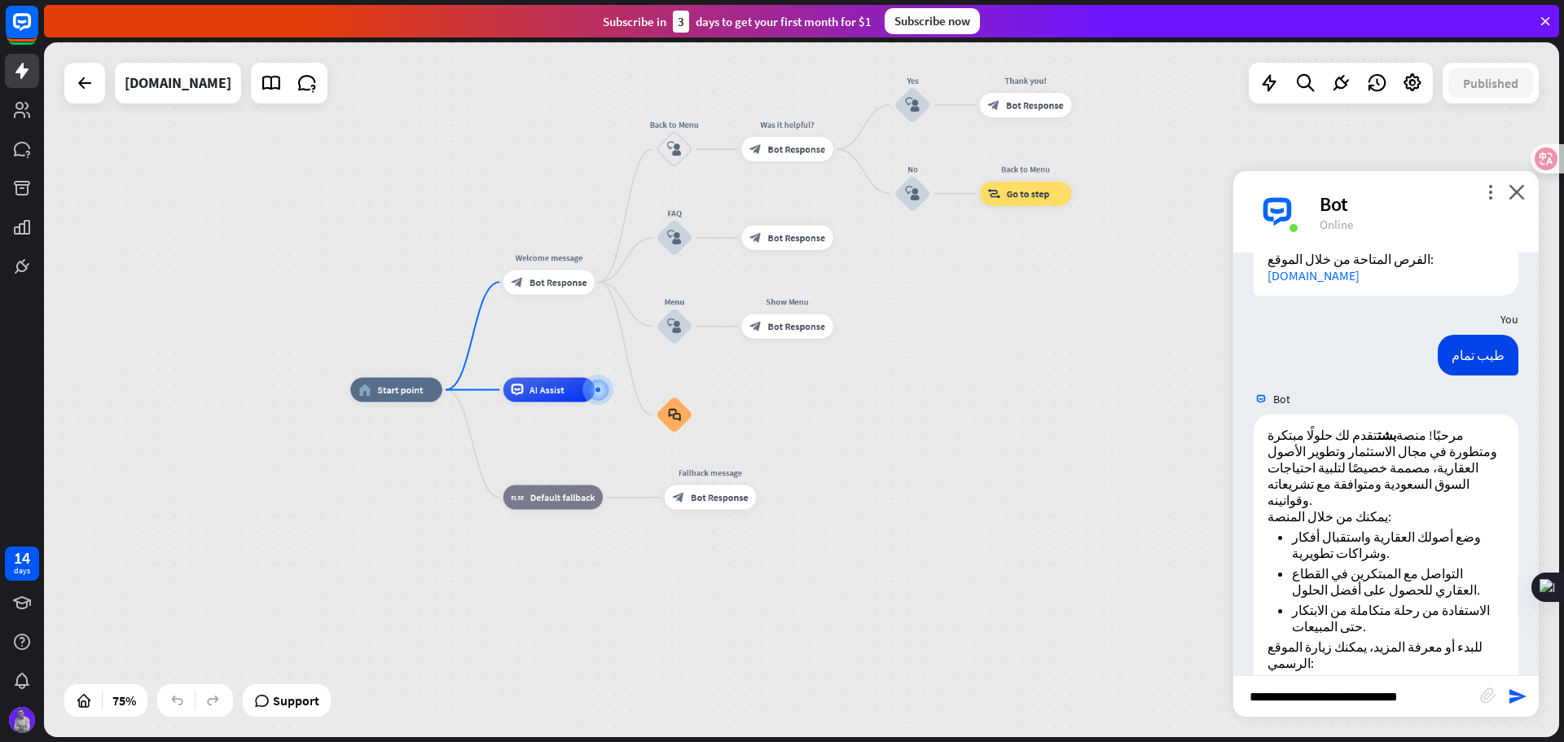
type input "**********"
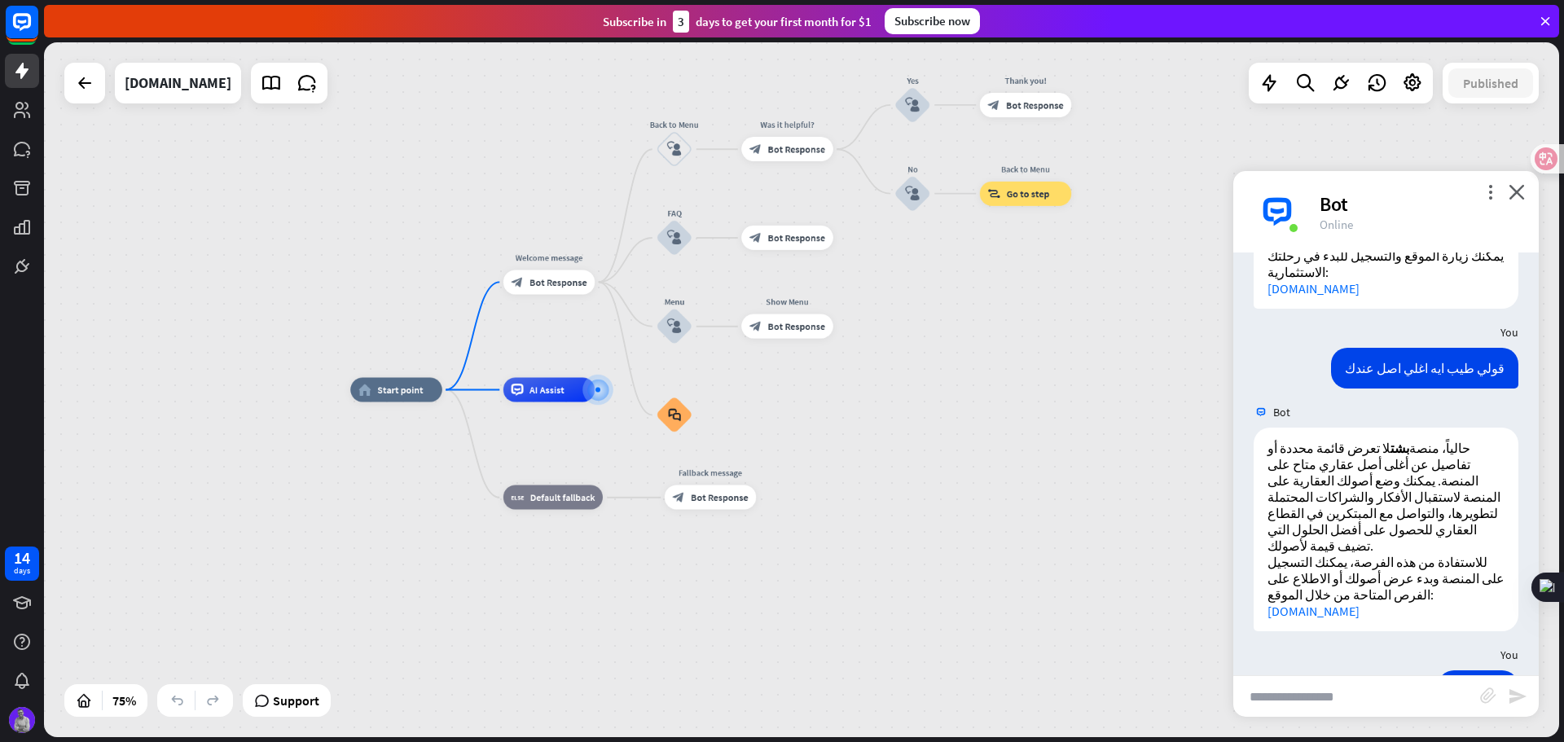
scroll to position [1030, 0]
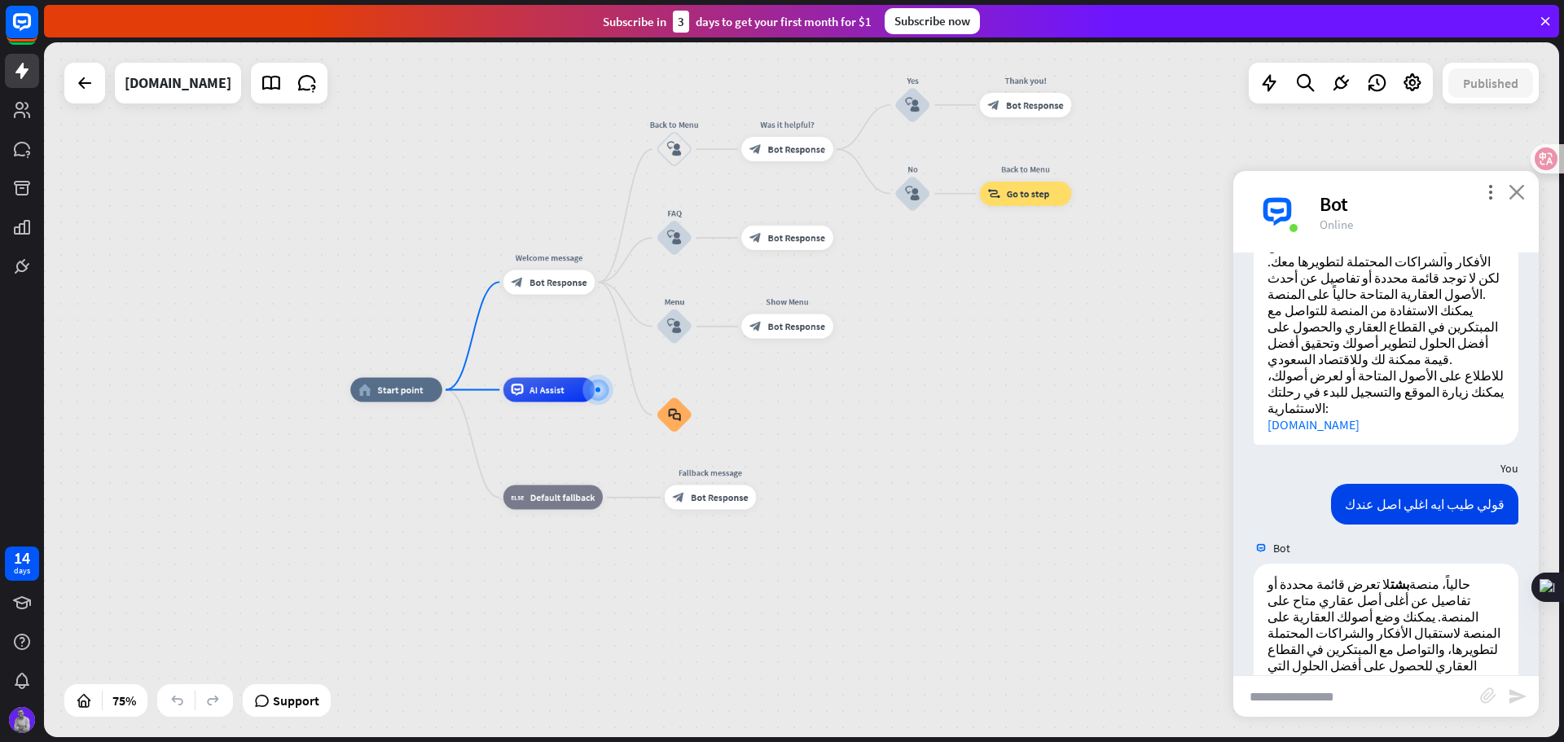
click at [1512, 198] on icon "close" at bounding box center [1517, 191] width 16 height 15
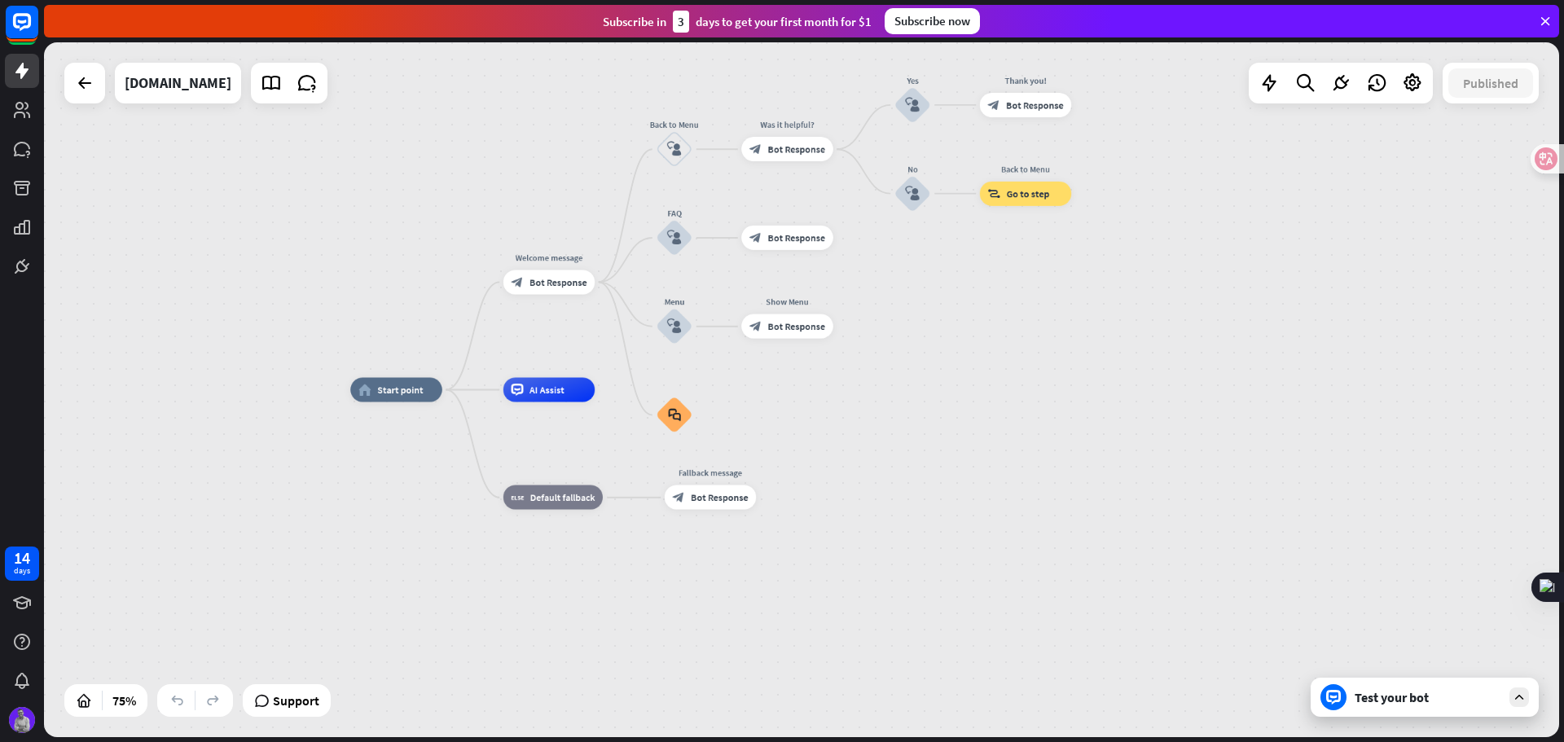
click at [1398, 696] on div "Test your bot" at bounding box center [1428, 697] width 147 height 16
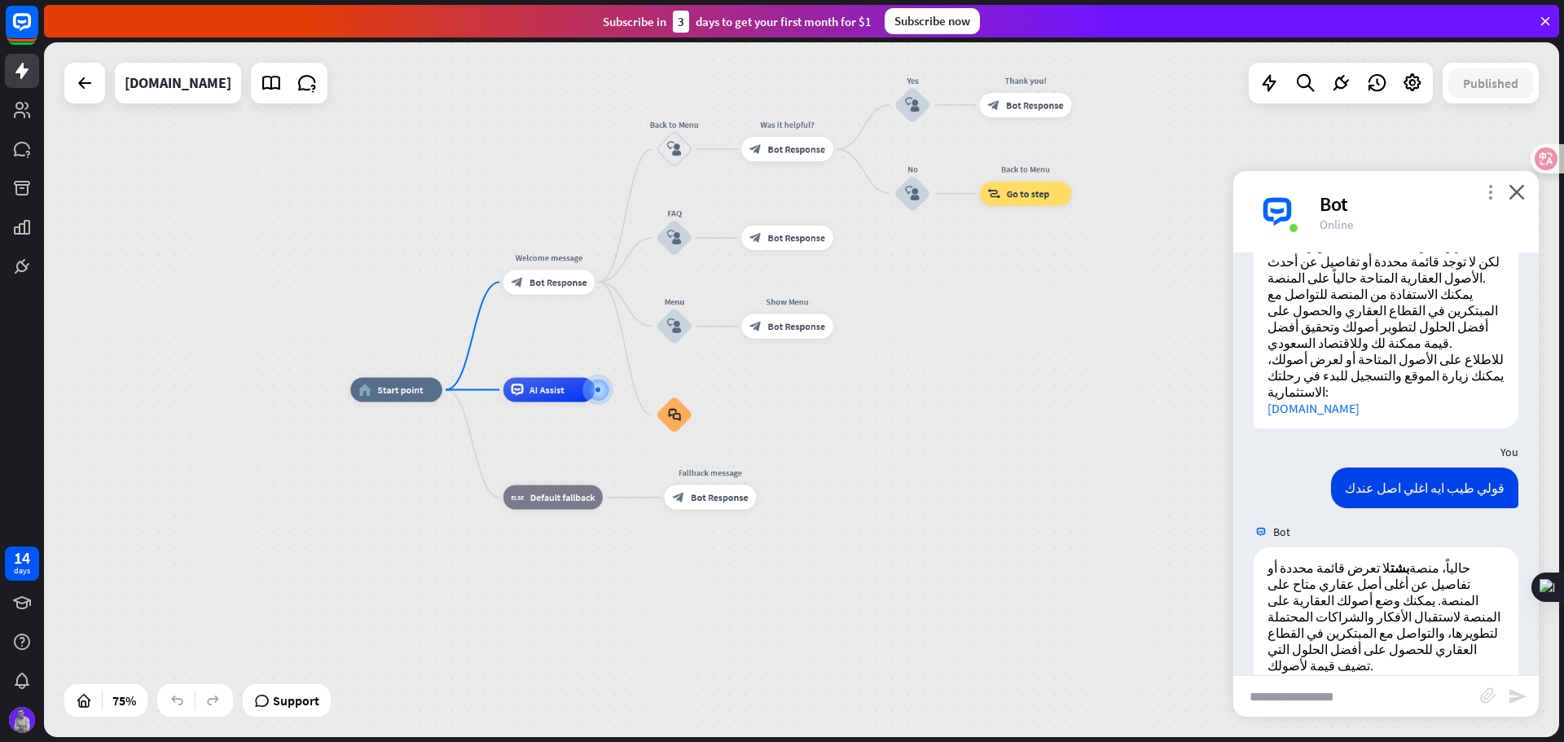
click at [1489, 190] on icon "more_vert" at bounding box center [1490, 191] width 15 height 15
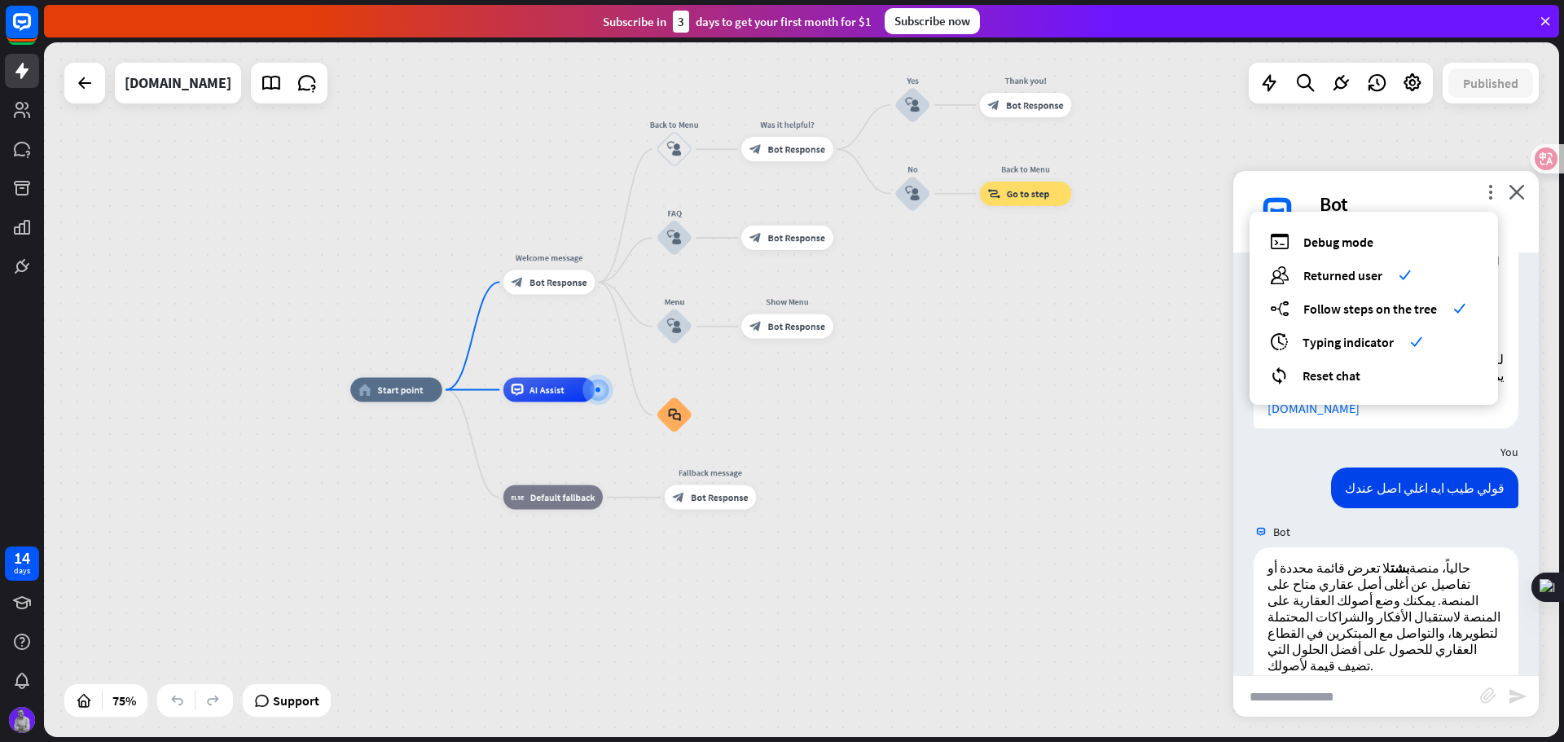
click at [1154, 166] on div "home_2 Start point Welcome message block_bot_response Bot Response Back to Menu…" at bounding box center [801, 389] width 1515 height 695
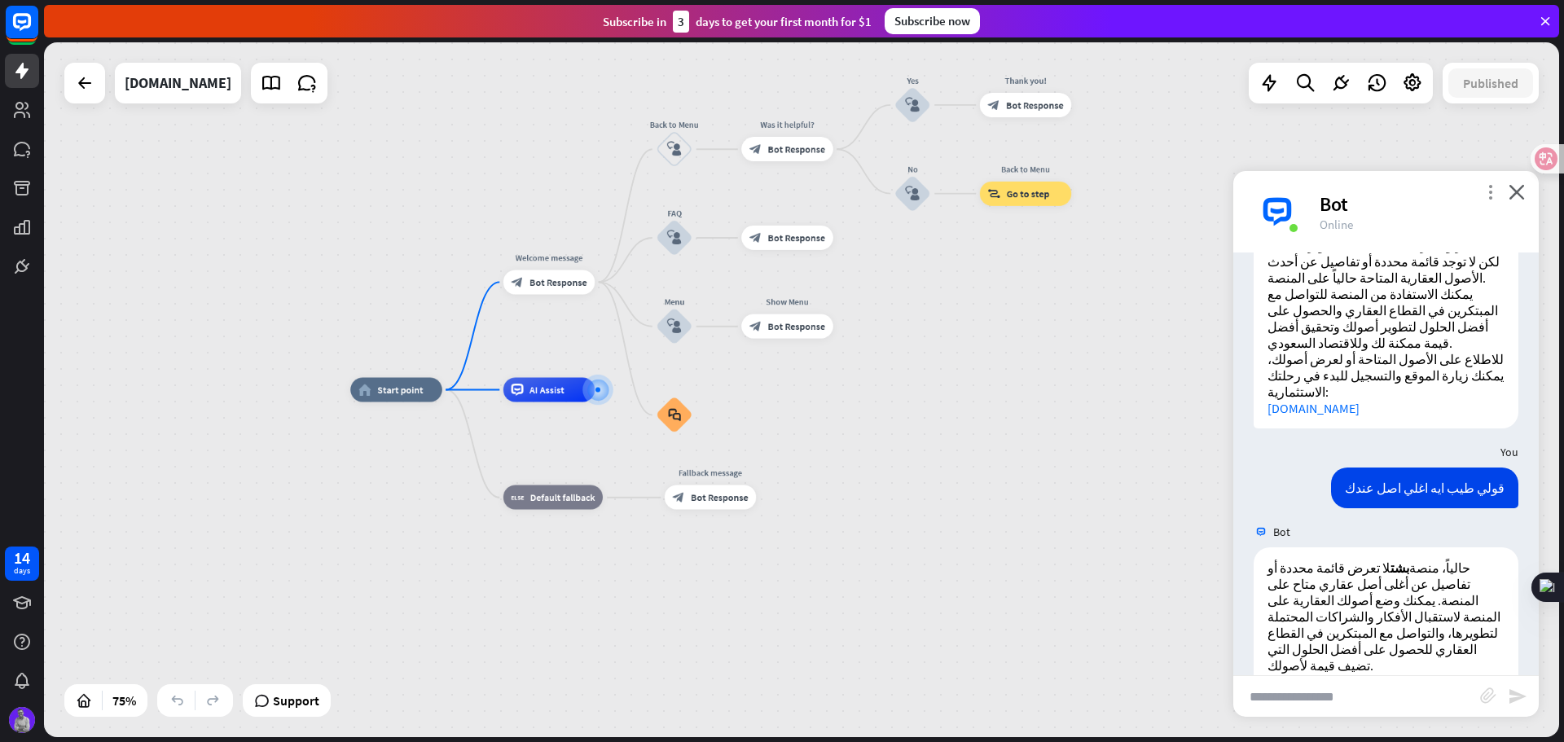
click at [1496, 190] on icon "more_vert" at bounding box center [1490, 191] width 15 height 15
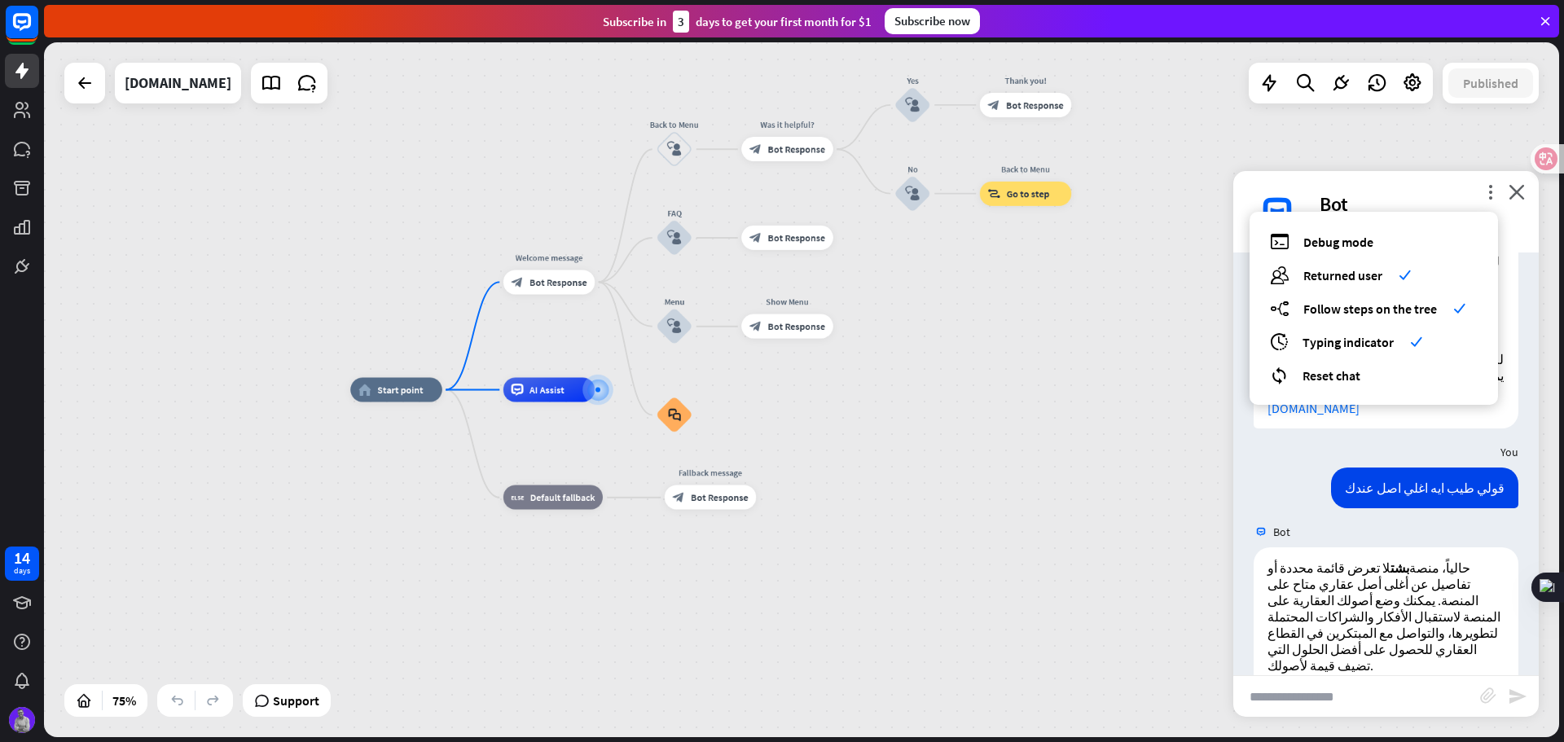
click at [1423, 125] on div "home_2 Start point Welcome message block_bot_response Bot Response Back to Menu…" at bounding box center [801, 389] width 1515 height 695
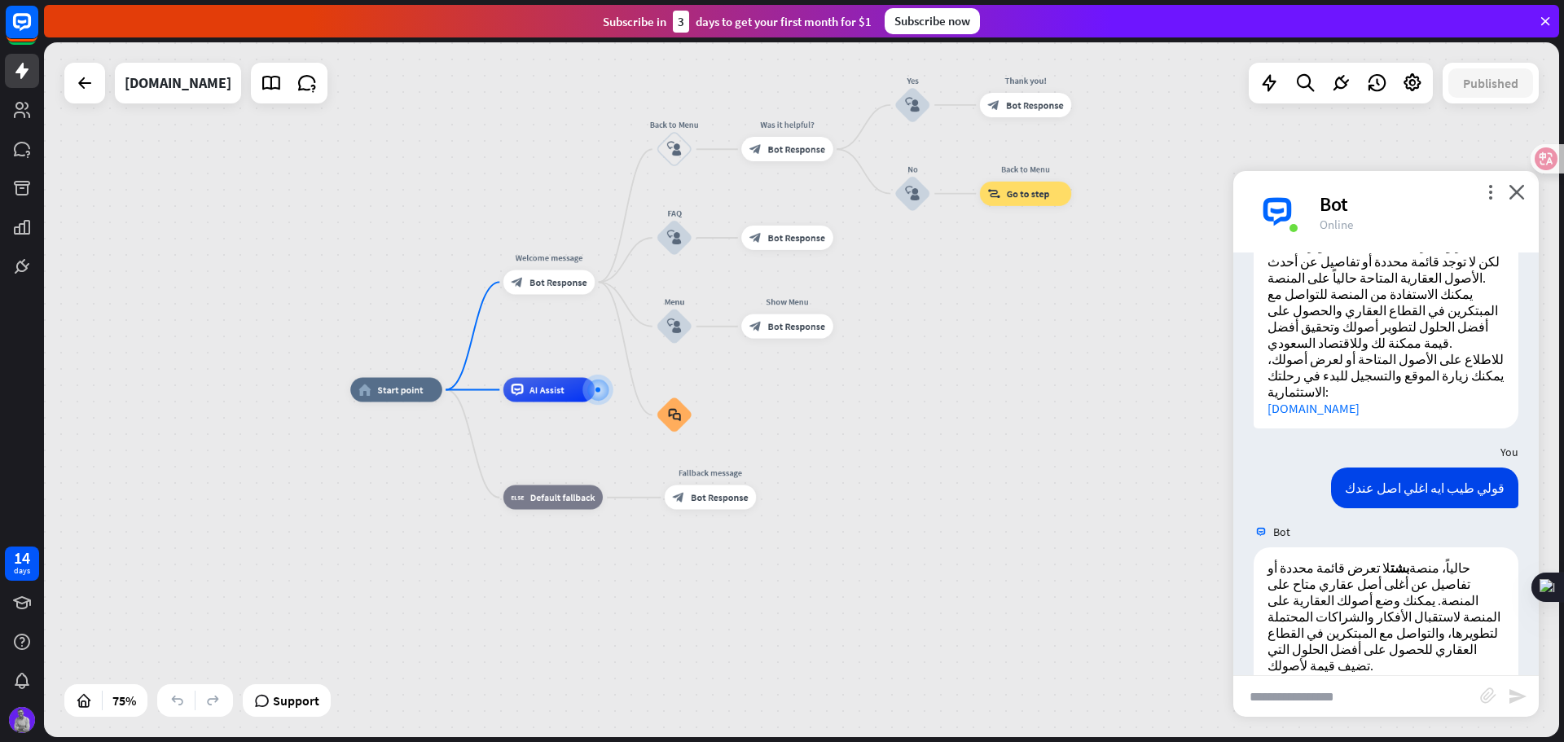
click at [120, 290] on div "home_2 Start point Welcome message block_bot_response Bot Response Back to Menu…" at bounding box center [801, 389] width 1515 height 695
drag, startPoint x: 854, startPoint y: 424, endPoint x: 806, endPoint y: 415, distance: 48.1
click at [806, 415] on div "home_2 Start point Welcome message block_bot_response Bot Response Back to Menu…" at bounding box center [918, 650] width 1136 height 521
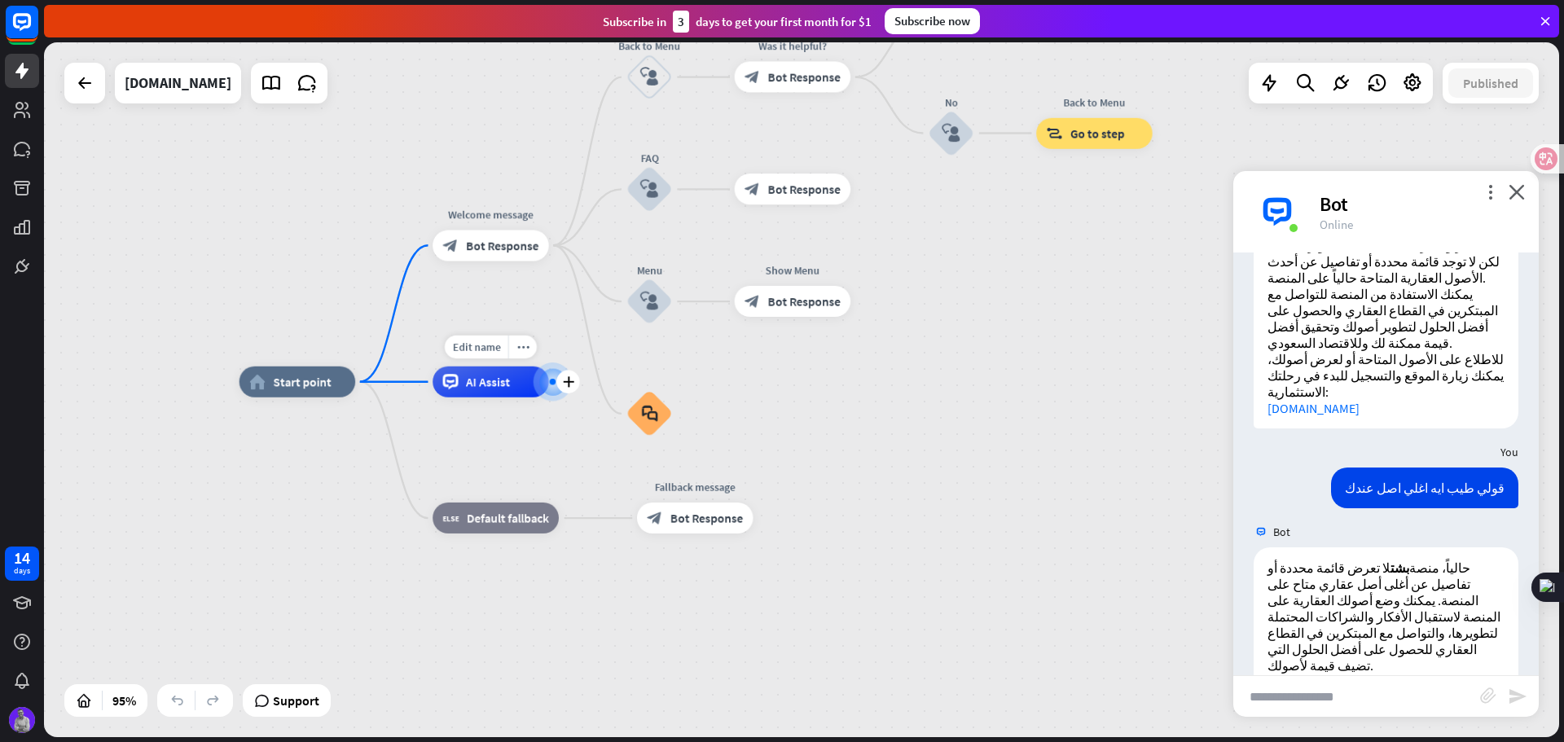
click at [567, 385] on icon "plus" at bounding box center [567, 381] width 11 height 11
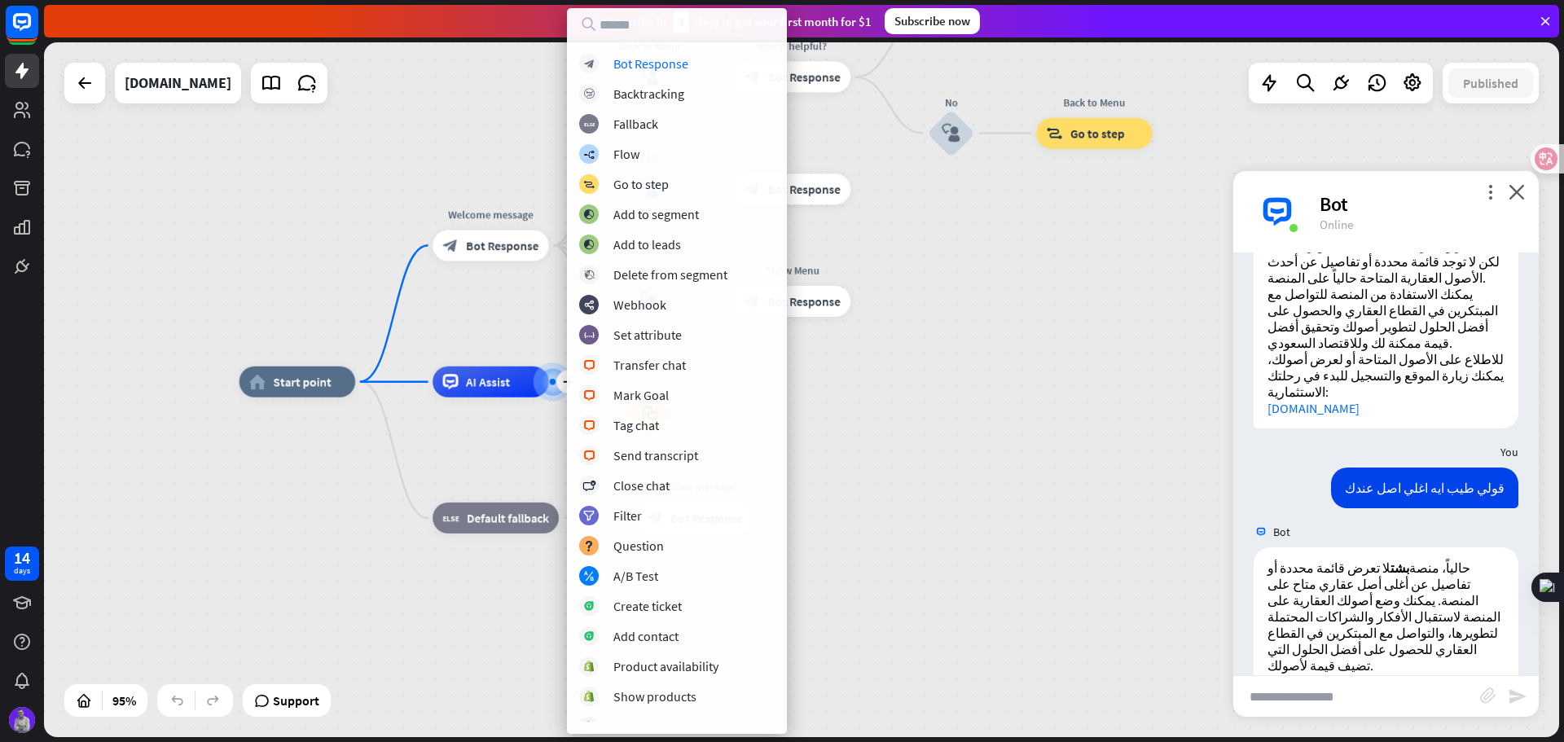
click at [1086, 357] on div "home_2 Start point Welcome message block_bot_response Bot Response Back to Menu…" at bounding box center [801, 389] width 1515 height 695
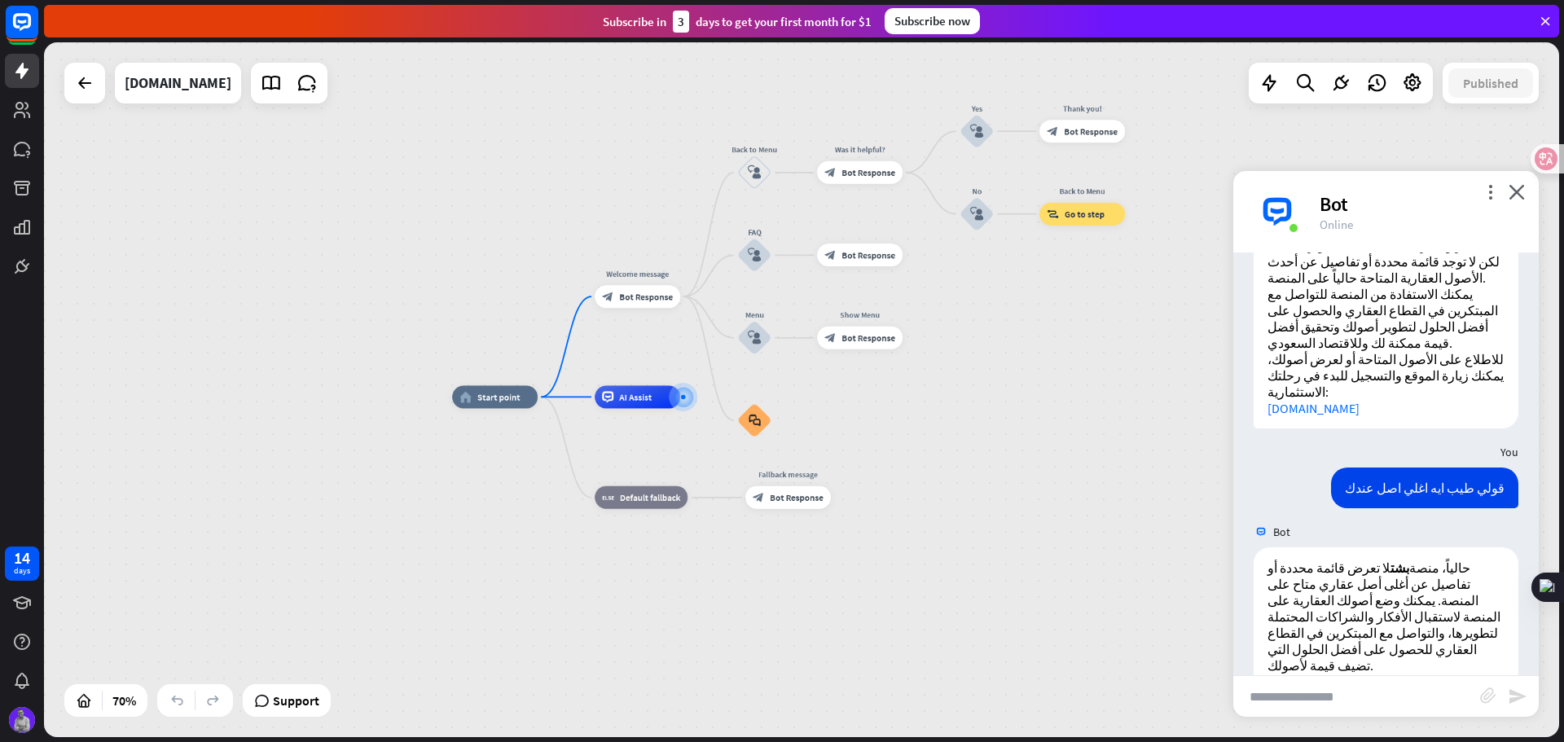
drag, startPoint x: 934, startPoint y: 449, endPoint x: 762, endPoint y: 484, distance: 175.4
